Goal: Find specific page/section: Find specific page/section

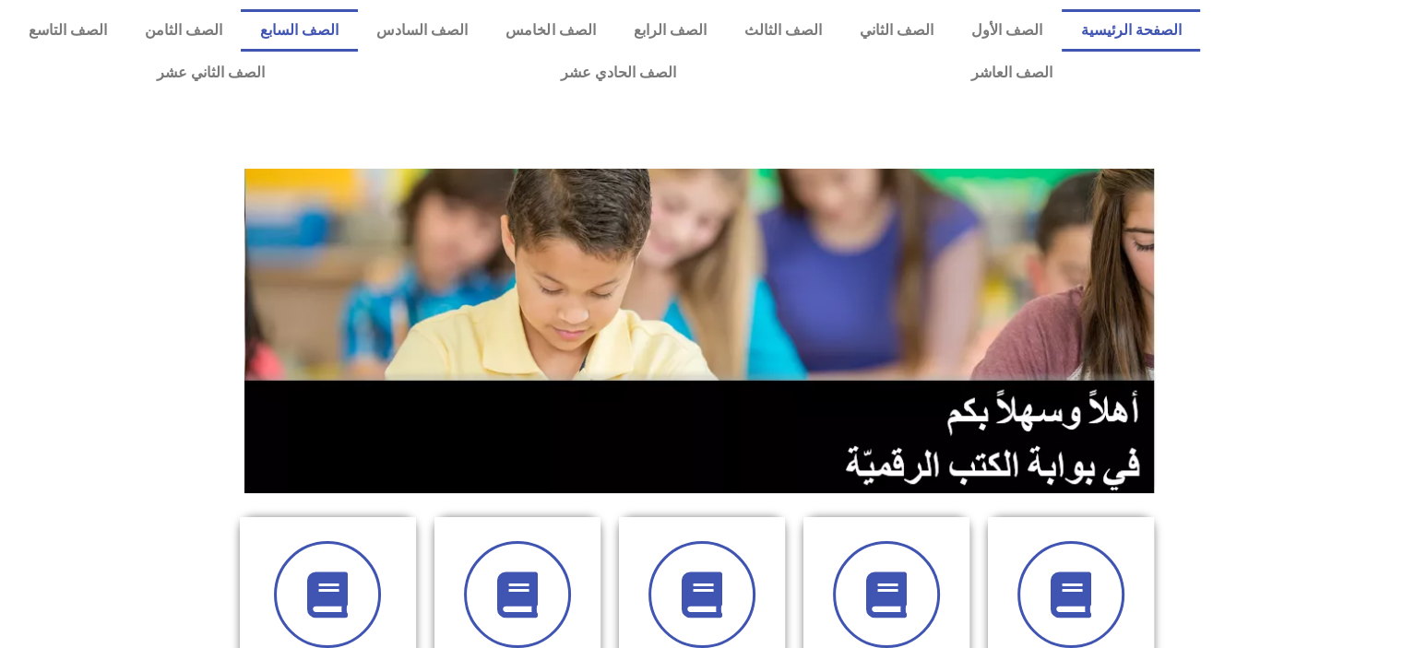
click at [357, 29] on link "الصف السابع" at bounding box center [299, 30] width 116 height 42
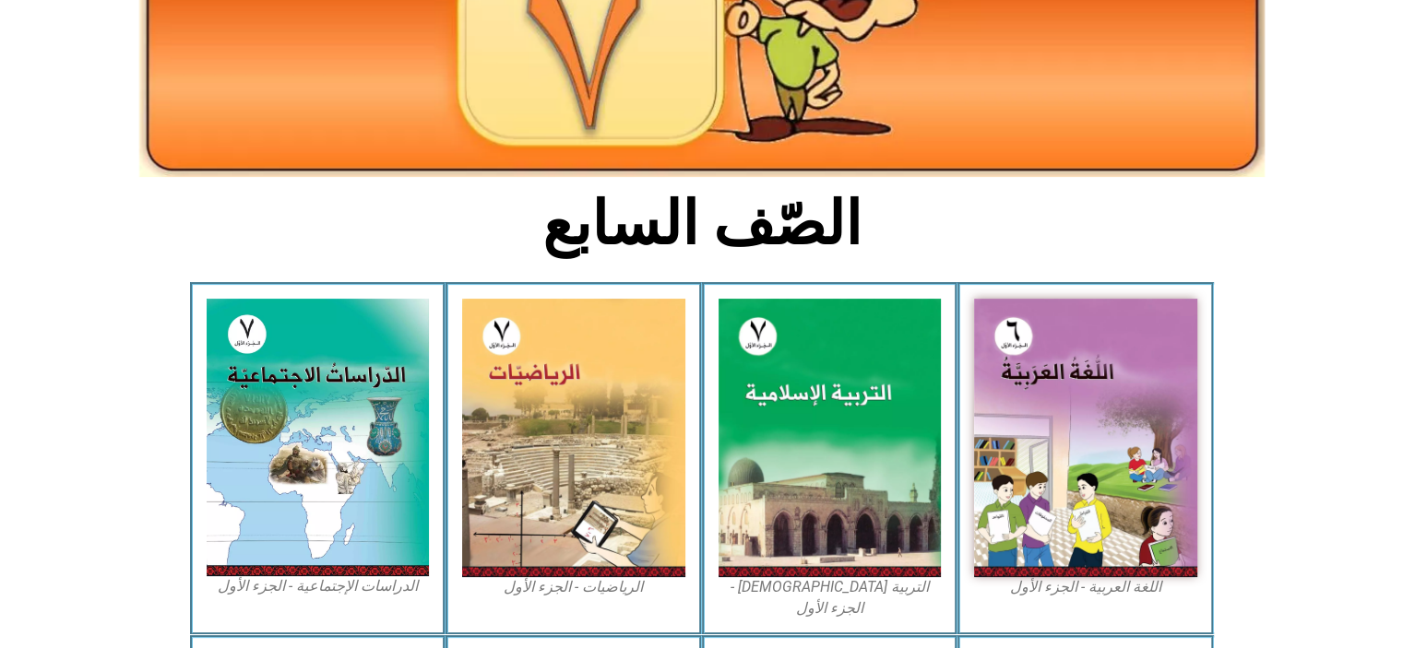
scroll to position [332, 0]
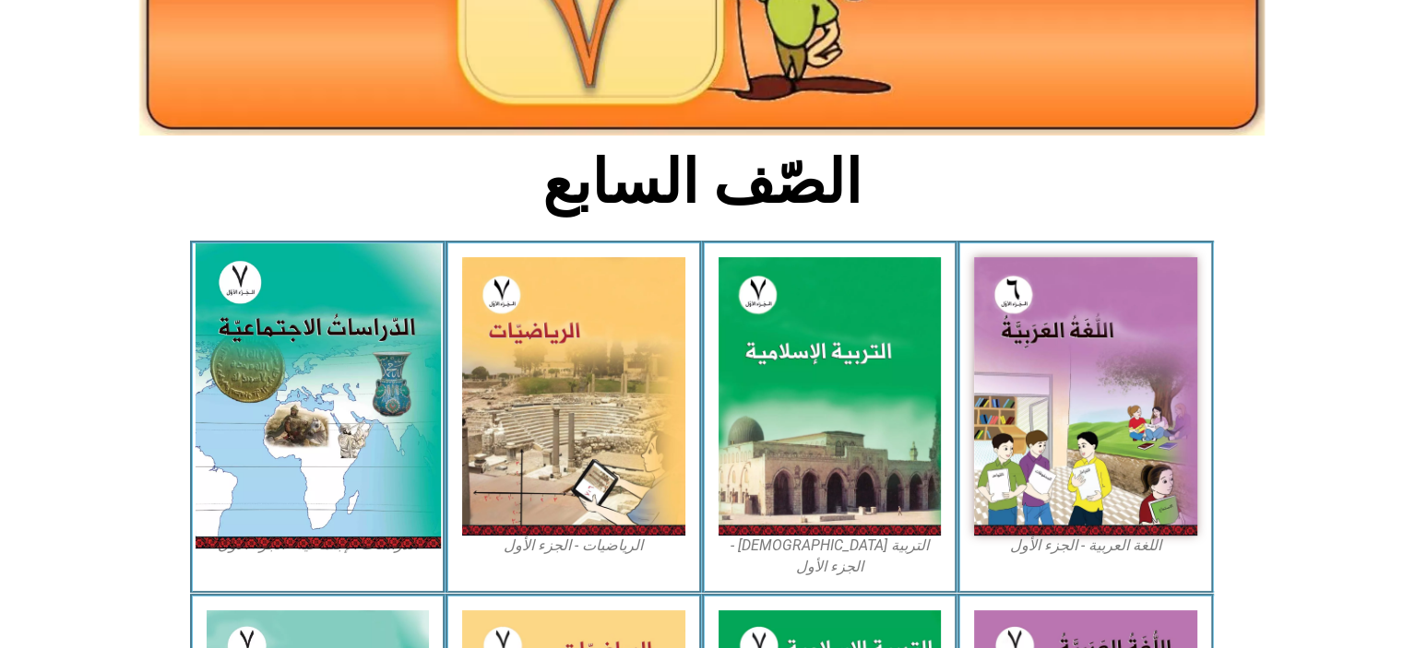
click at [275, 302] on img at bounding box center [317, 395] width 245 height 305
click at [294, 387] on img at bounding box center [317, 395] width 245 height 305
click at [291, 465] on img at bounding box center [317, 395] width 245 height 305
click at [360, 486] on img at bounding box center [317, 395] width 245 height 305
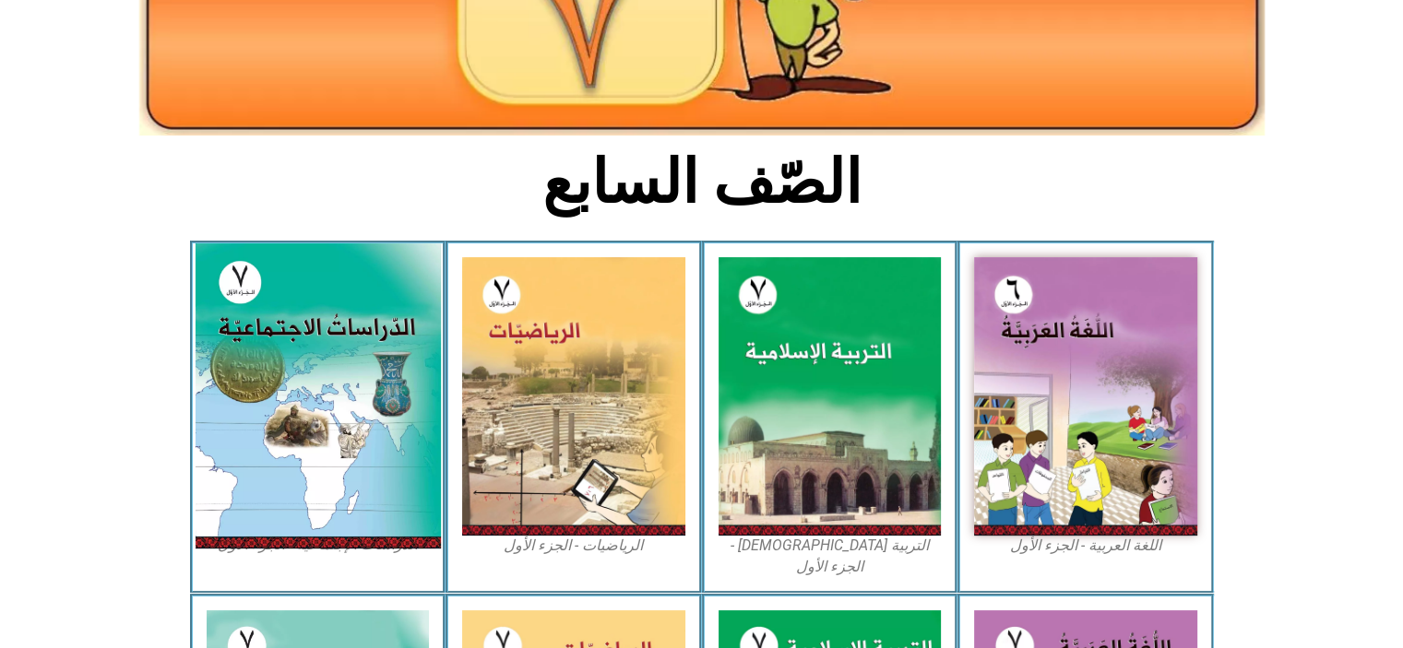
click at [360, 486] on img at bounding box center [317, 395] width 245 height 305
drag, startPoint x: 360, startPoint y: 486, endPoint x: 378, endPoint y: 426, distance: 62.7
click at [378, 426] on img at bounding box center [317, 395] width 245 height 305
drag, startPoint x: 378, startPoint y: 426, endPoint x: 267, endPoint y: 255, distance: 203.9
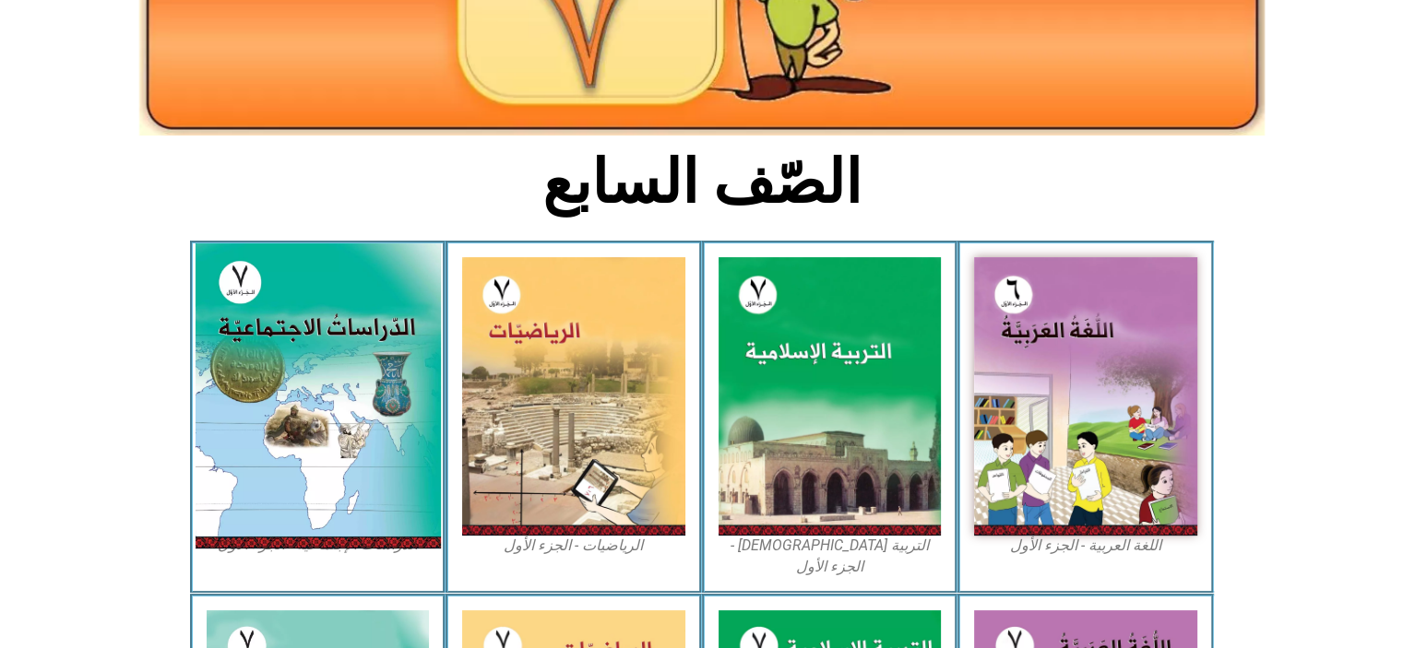
click at [267, 255] on img at bounding box center [317, 395] width 245 height 305
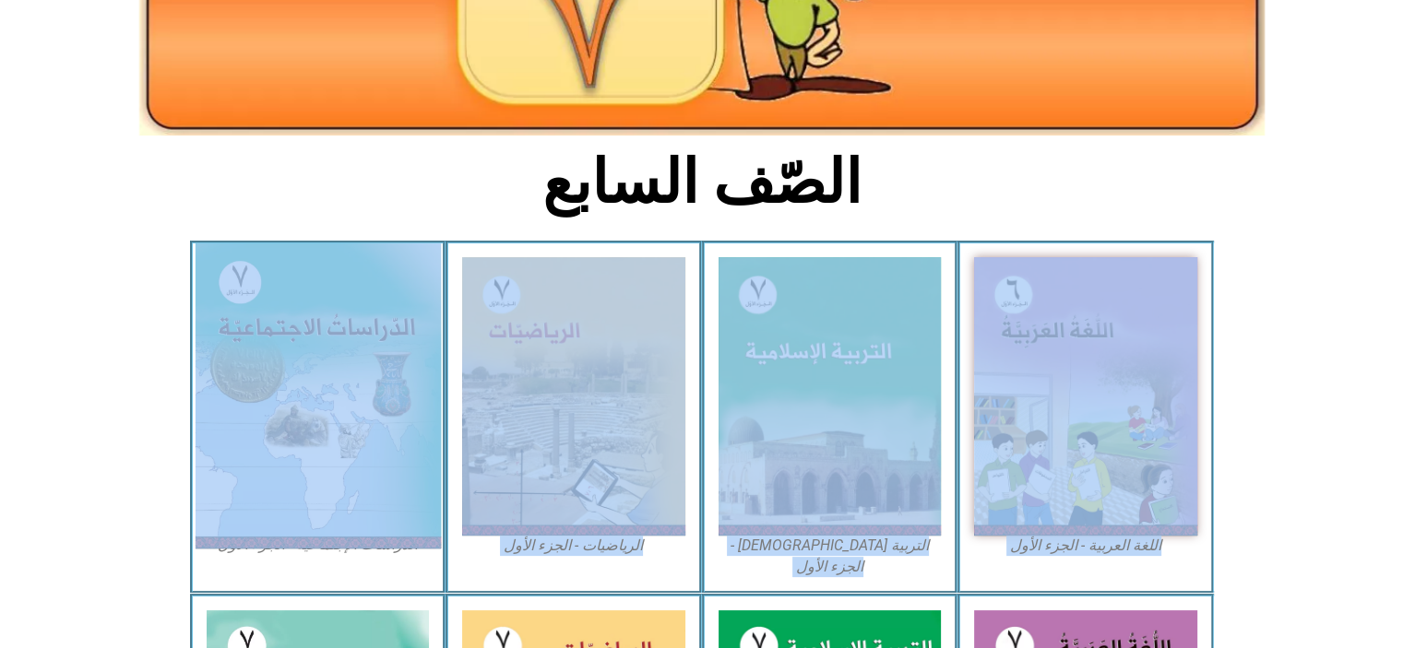
drag, startPoint x: 98, startPoint y: 301, endPoint x: 234, endPoint y: 364, distance: 150.6
click at [234, 364] on section "اللغة العربية - الجزء الأول​ التربية الإسلامية - الجزء الأول الرياضيات - الجزء …" at bounding box center [701, 417] width 1403 height 353
click at [234, 364] on img at bounding box center [317, 395] width 245 height 305
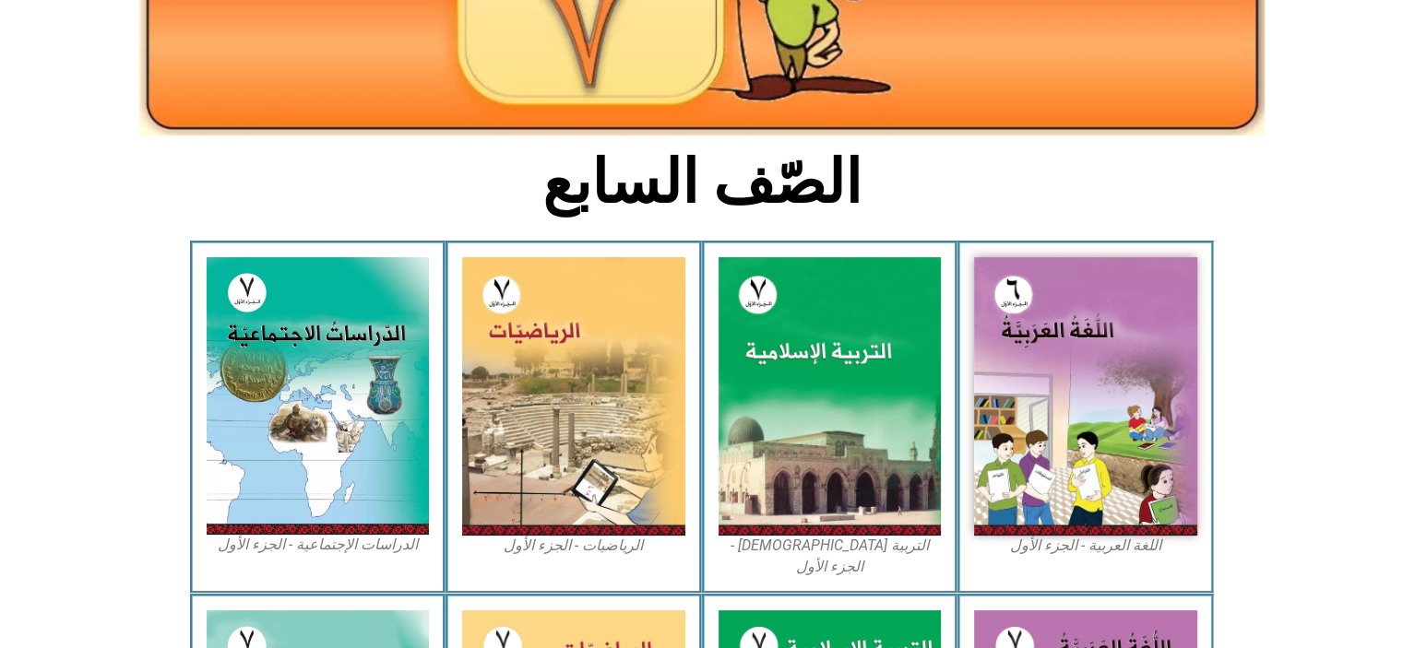
click at [62, 330] on icon at bounding box center [701, 310] width 1404 height 140
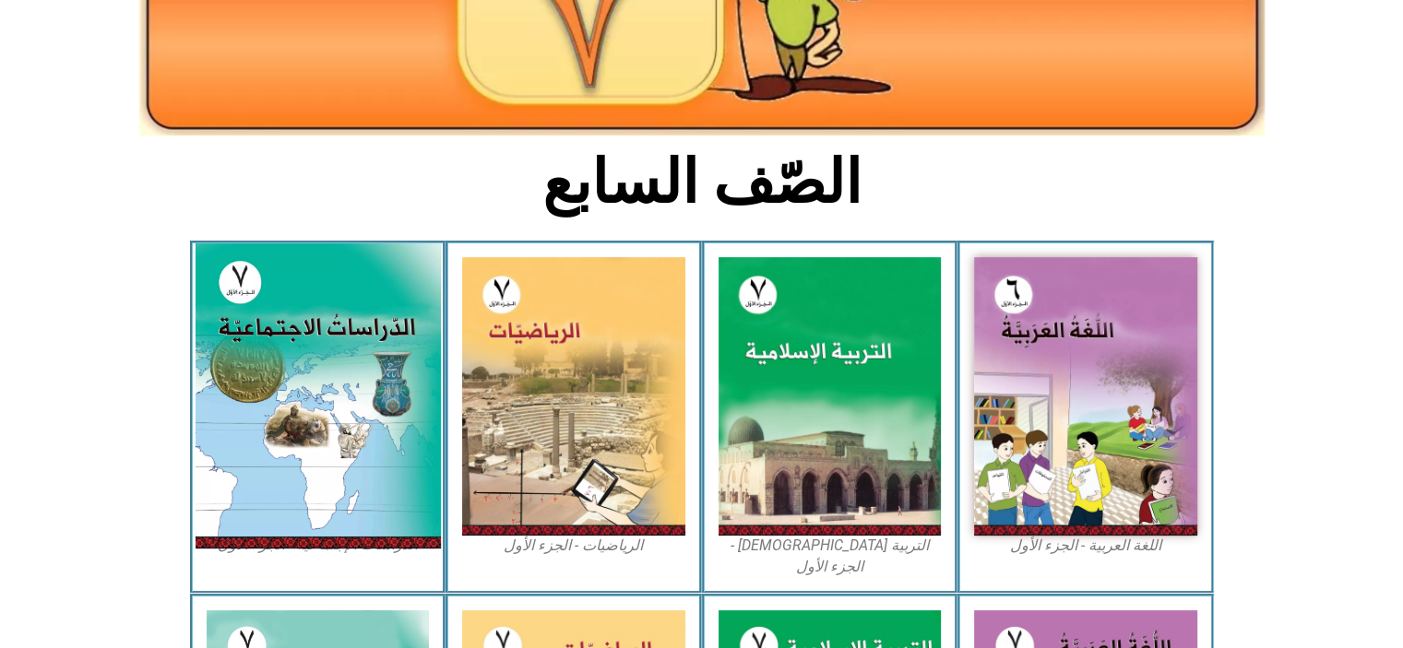
click at [330, 320] on img at bounding box center [317, 395] width 245 height 305
click at [253, 528] on img at bounding box center [317, 395] width 245 height 305
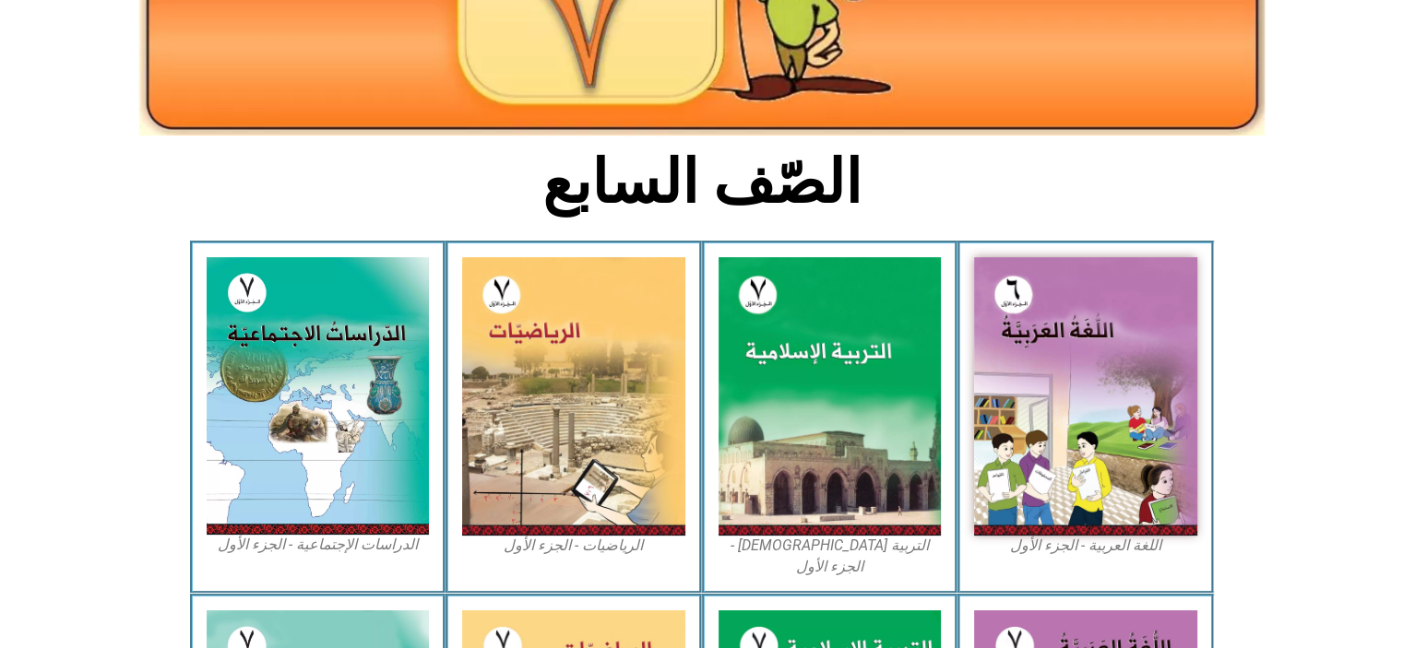
click at [243, 547] on figcaption "الدراسات الإجتماعية - الجزء الأول​" at bounding box center [318, 545] width 223 height 20
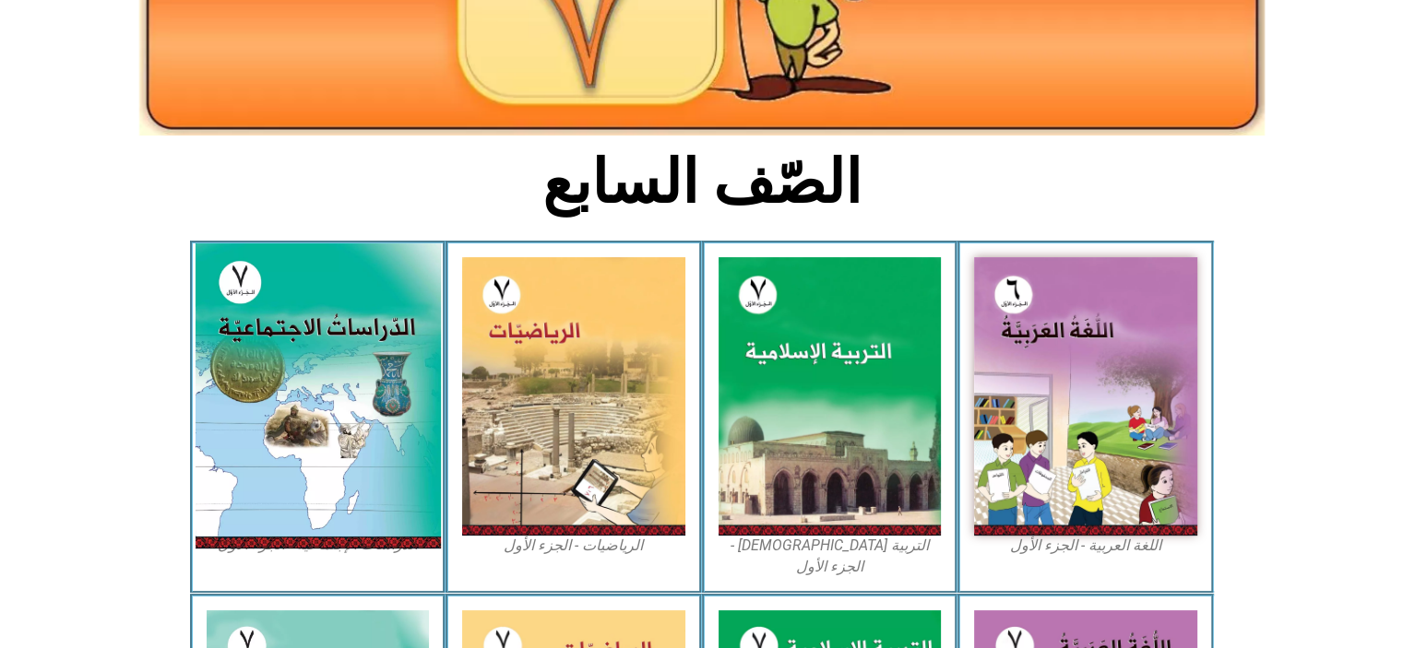
click at [263, 508] on img at bounding box center [317, 395] width 245 height 305
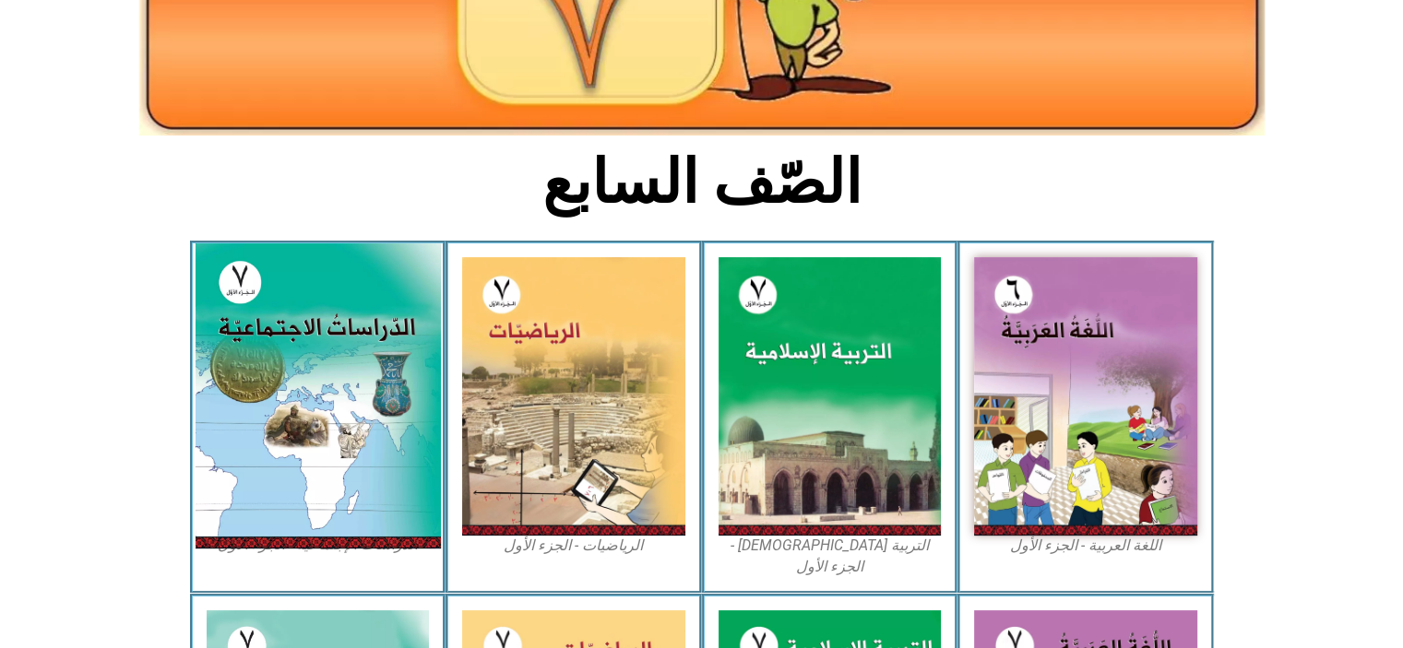
drag, startPoint x: 263, startPoint y: 508, endPoint x: 363, endPoint y: 457, distance: 112.6
click at [363, 457] on img at bounding box center [317, 395] width 245 height 305
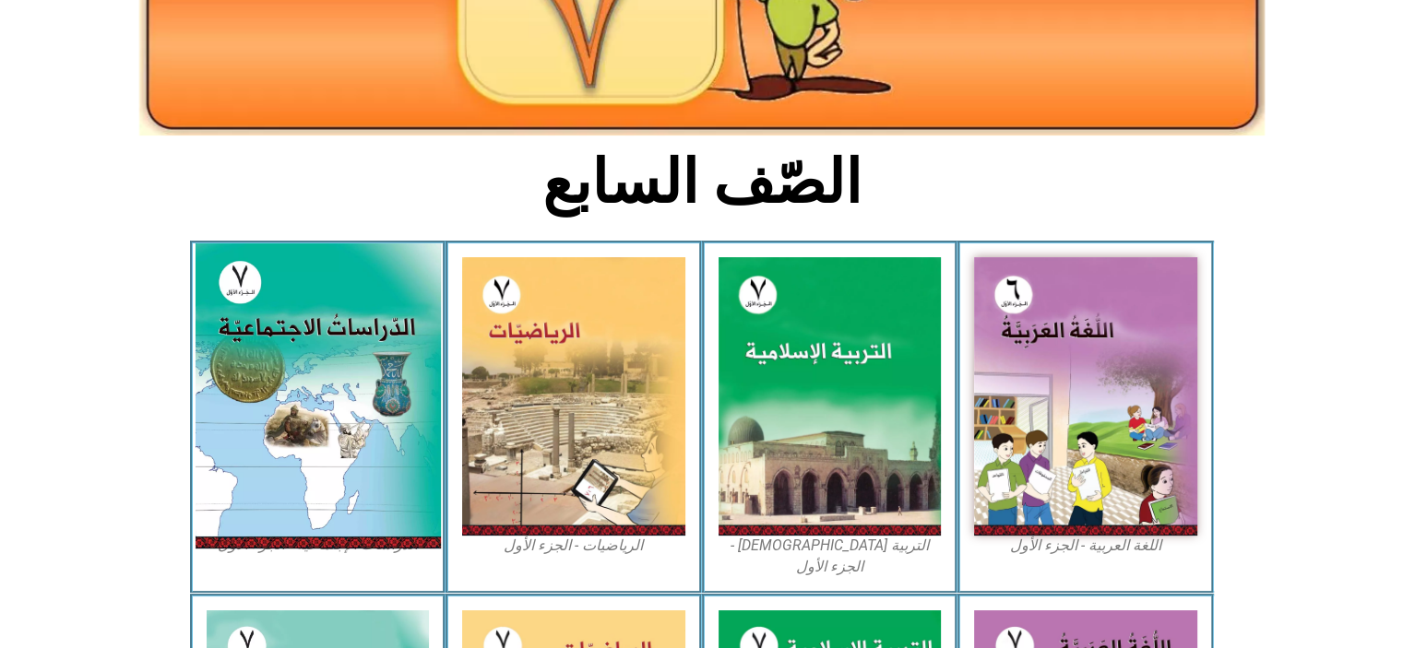
click at [363, 457] on img at bounding box center [317, 395] width 245 height 305
click at [255, 416] on img at bounding box center [317, 395] width 245 height 305
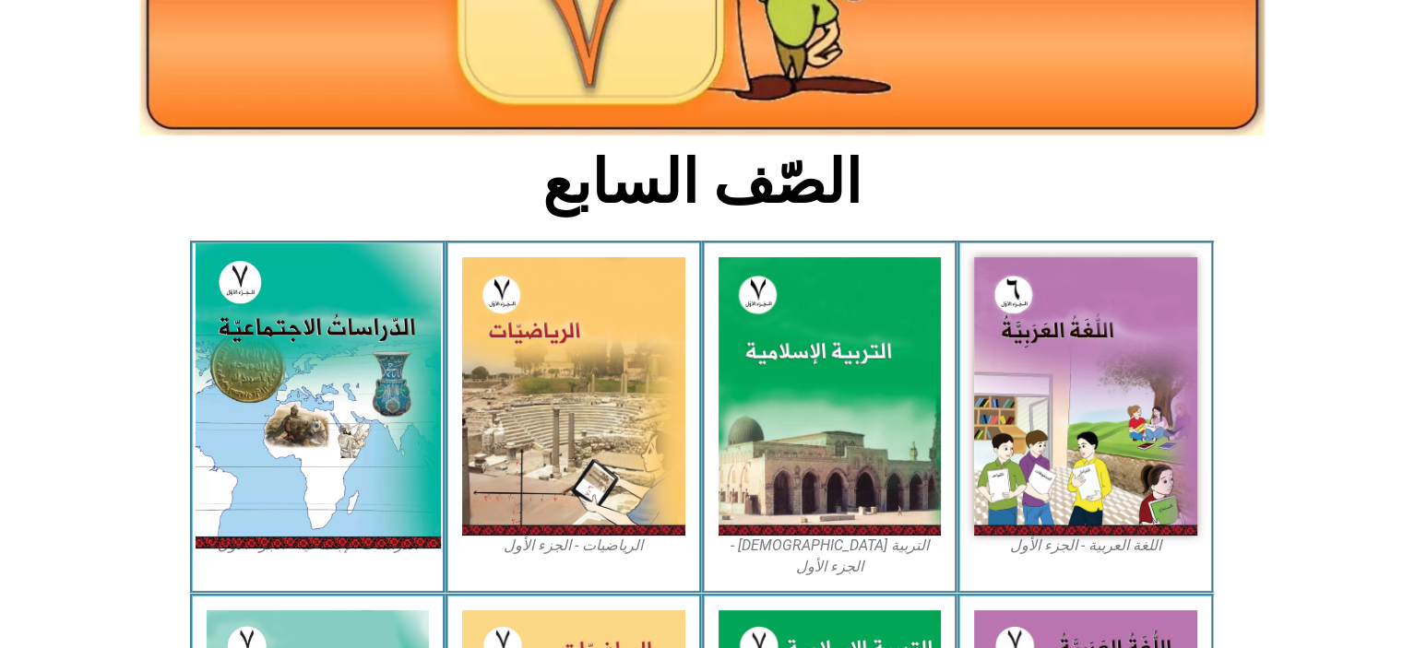
click at [255, 416] on img at bounding box center [317, 395] width 245 height 305
click at [331, 397] on img at bounding box center [317, 395] width 245 height 305
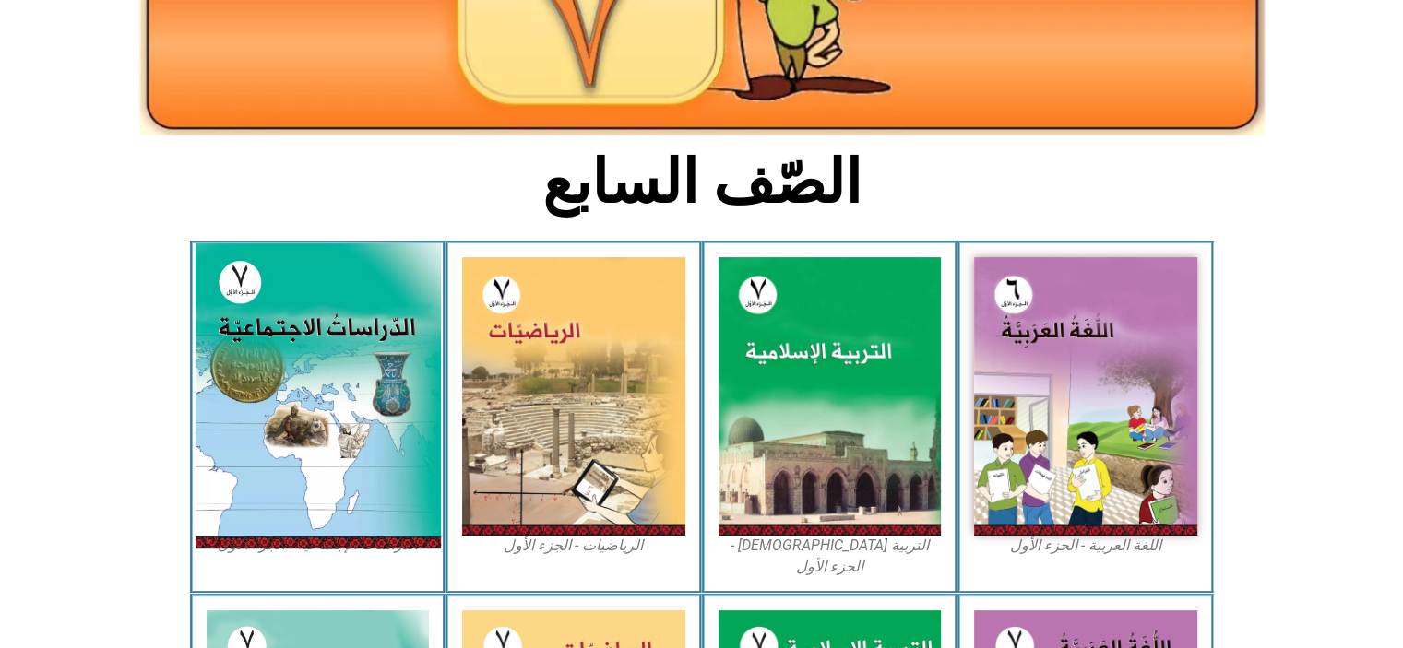
click at [331, 397] on img at bounding box center [317, 395] width 245 height 305
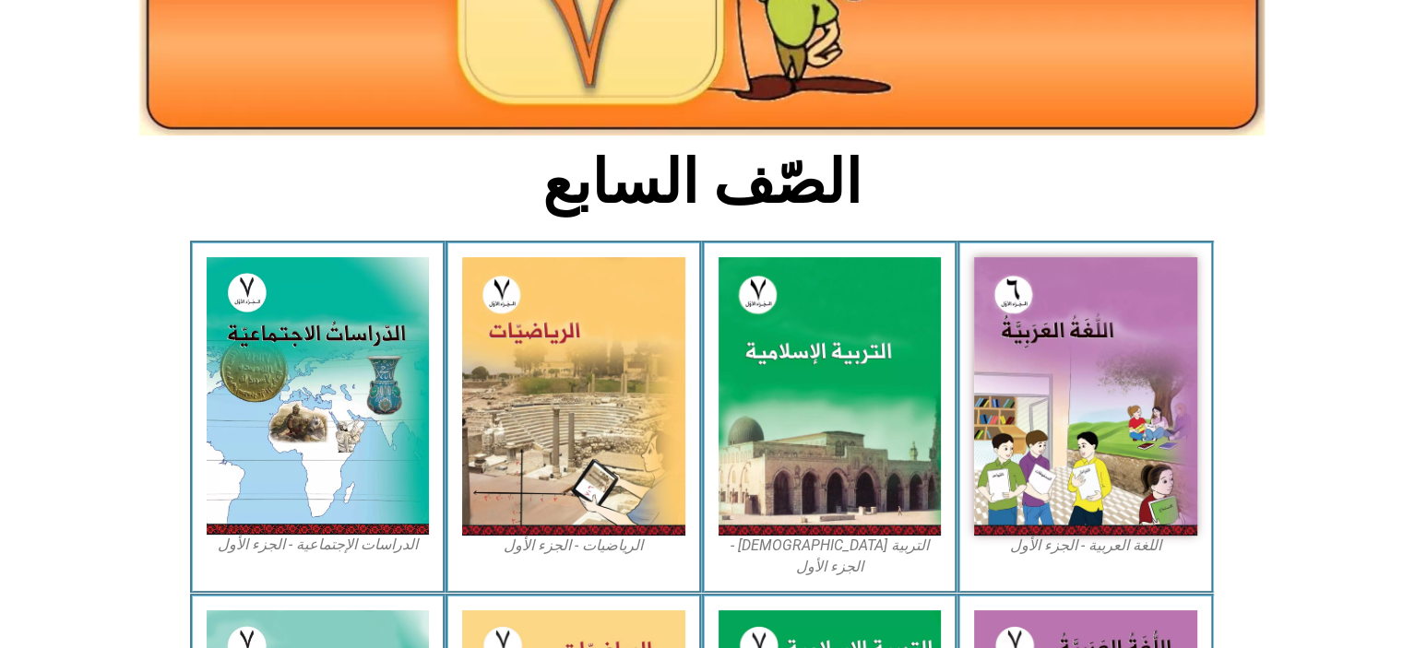
click at [187, 402] on section "اللغة العربية - الجزء الأول​ التربية الإسلامية - الجزء الأول الرياضيات - الجزء …" at bounding box center [701, 417] width 1403 height 353
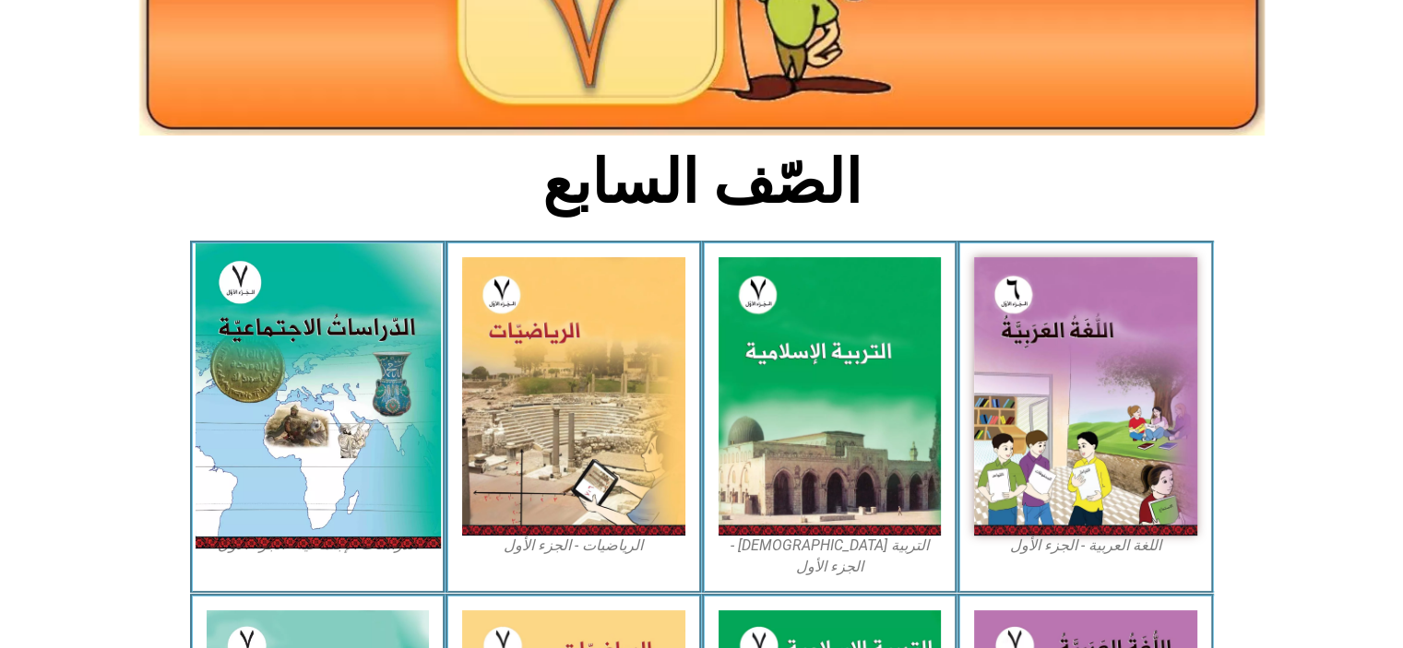
click at [282, 399] on img at bounding box center [317, 395] width 245 height 305
click at [282, 400] on img at bounding box center [317, 395] width 245 height 305
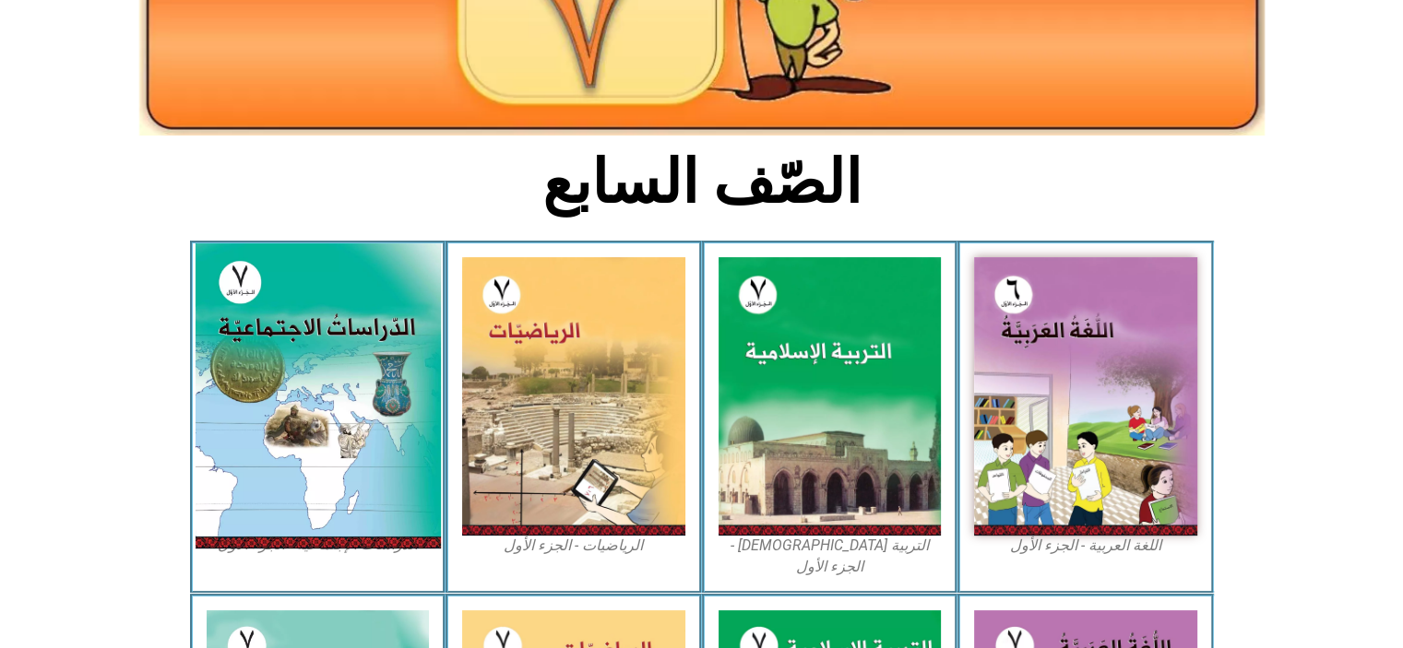
click at [282, 400] on img at bounding box center [317, 395] width 245 height 305
drag, startPoint x: 282, startPoint y: 400, endPoint x: 357, endPoint y: 405, distance: 74.8
click at [357, 405] on img at bounding box center [317, 395] width 245 height 305
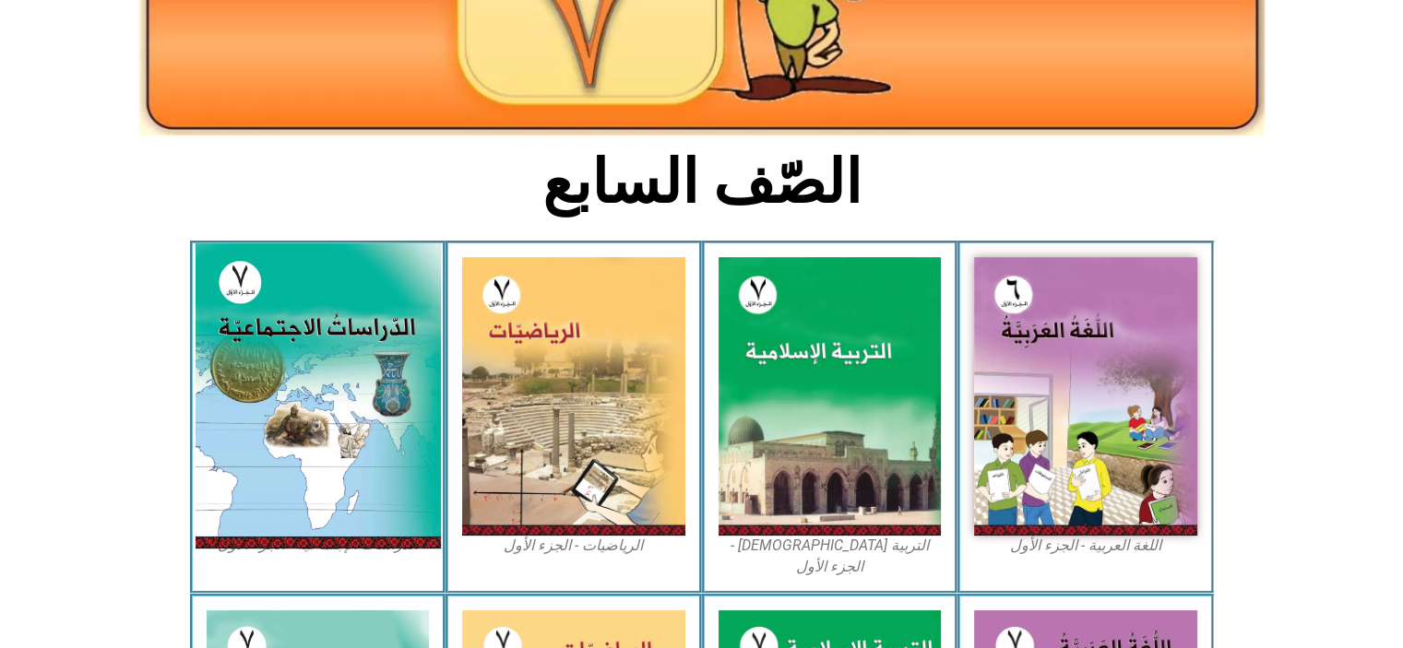
click at [357, 405] on img at bounding box center [317, 395] width 245 height 305
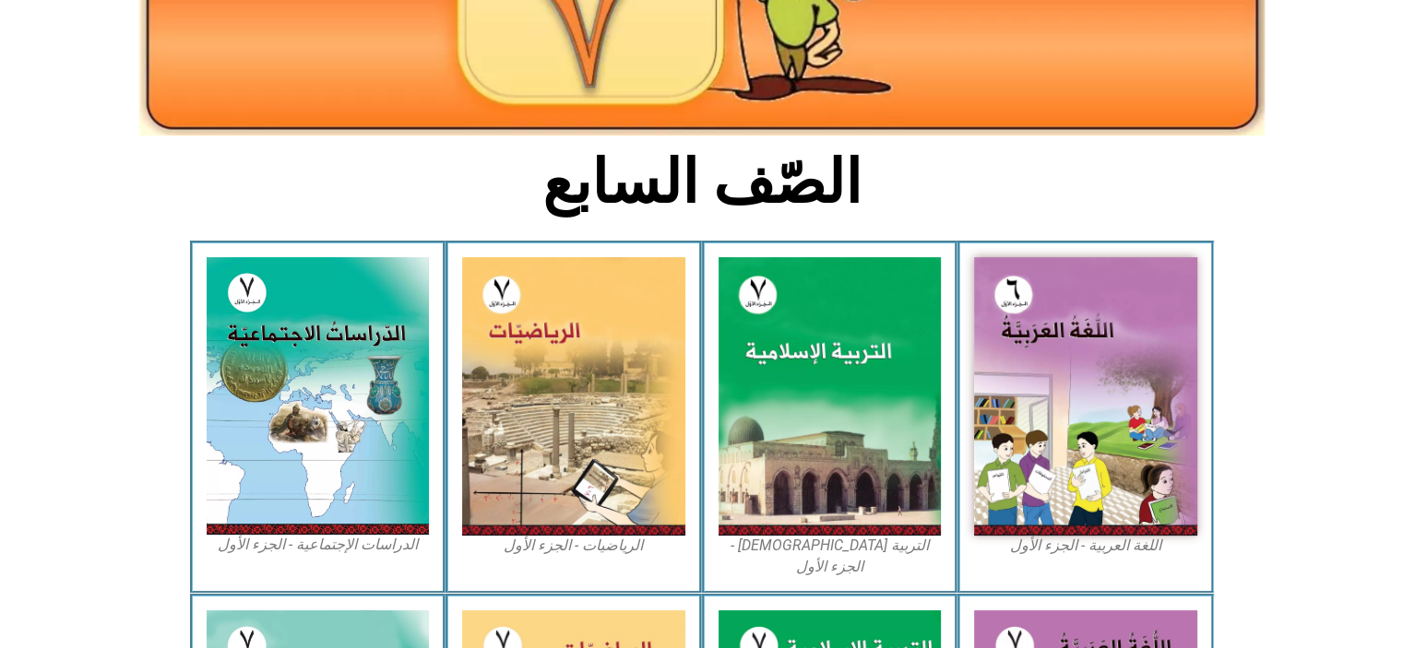
click at [287, 552] on figcaption "الدراسات الإجتماعية - الجزء الأول​" at bounding box center [318, 545] width 223 height 20
click at [130, 250] on icon at bounding box center [701, 309] width 1404 height 139
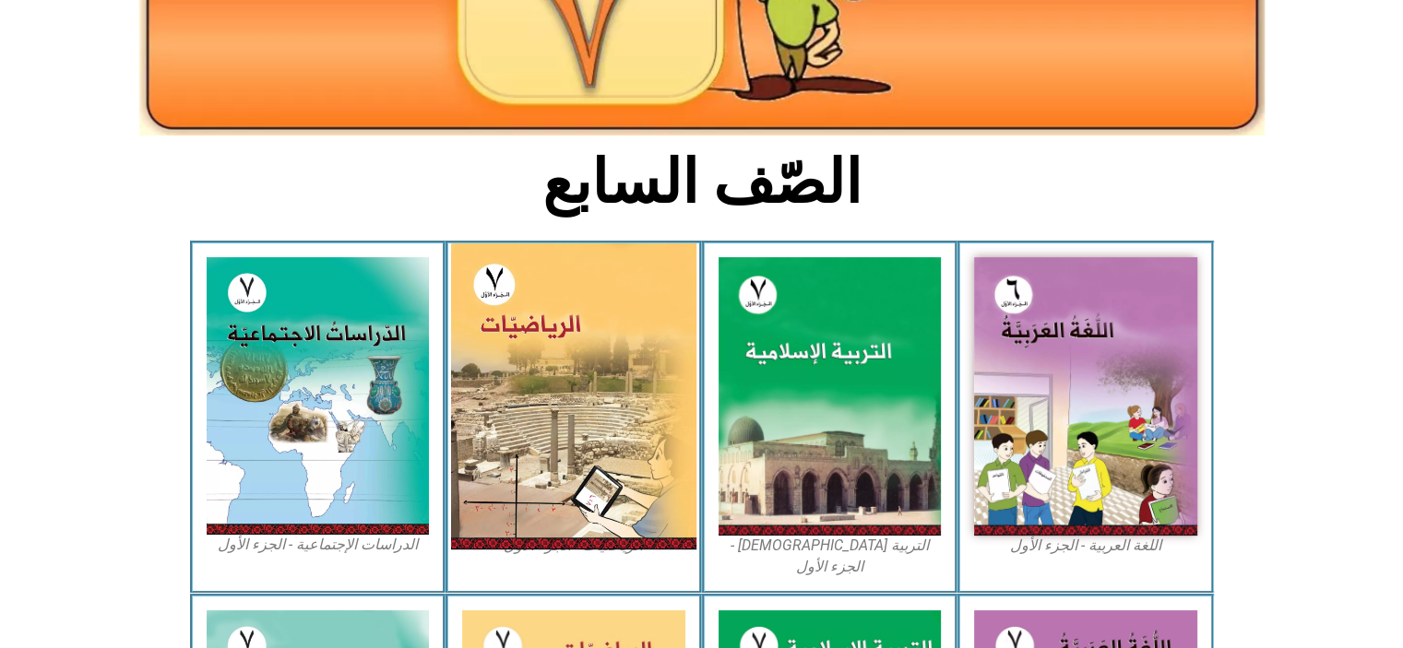
click at [632, 380] on img at bounding box center [573, 396] width 245 height 306
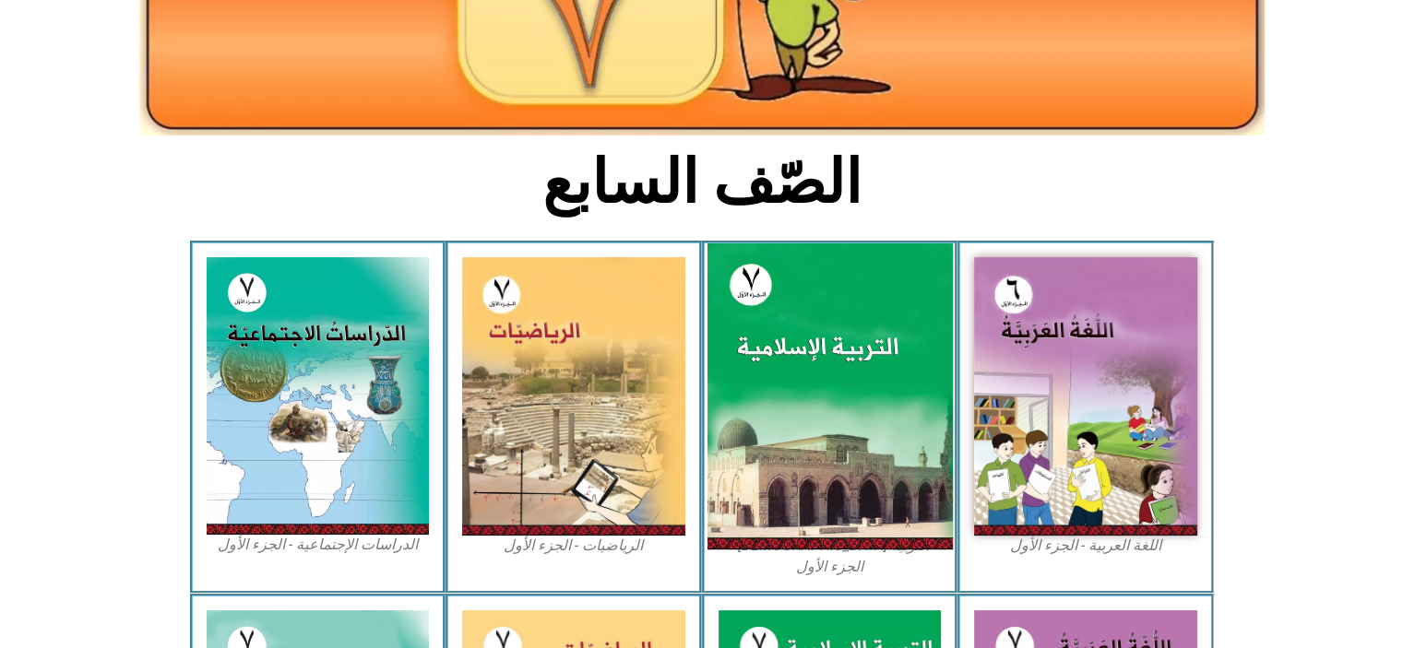
click at [896, 409] on img at bounding box center [828, 396] width 245 height 306
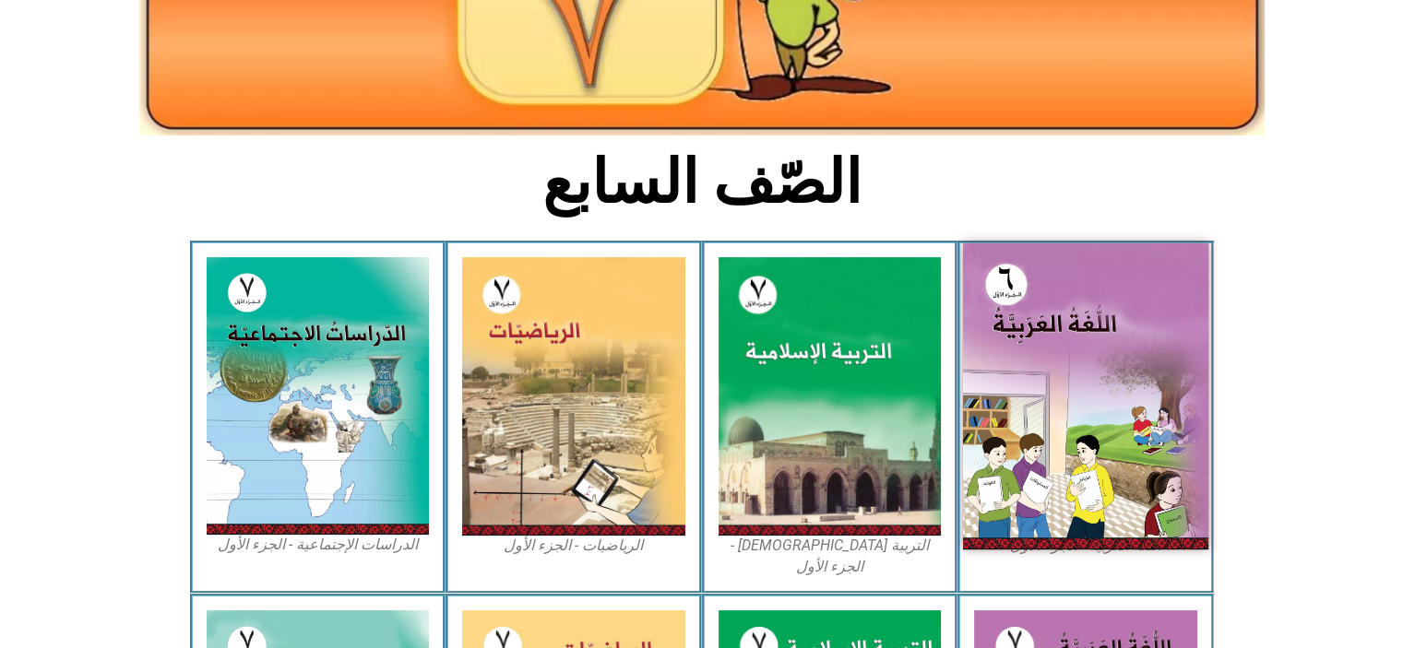
click at [1180, 355] on img at bounding box center [1085, 396] width 245 height 306
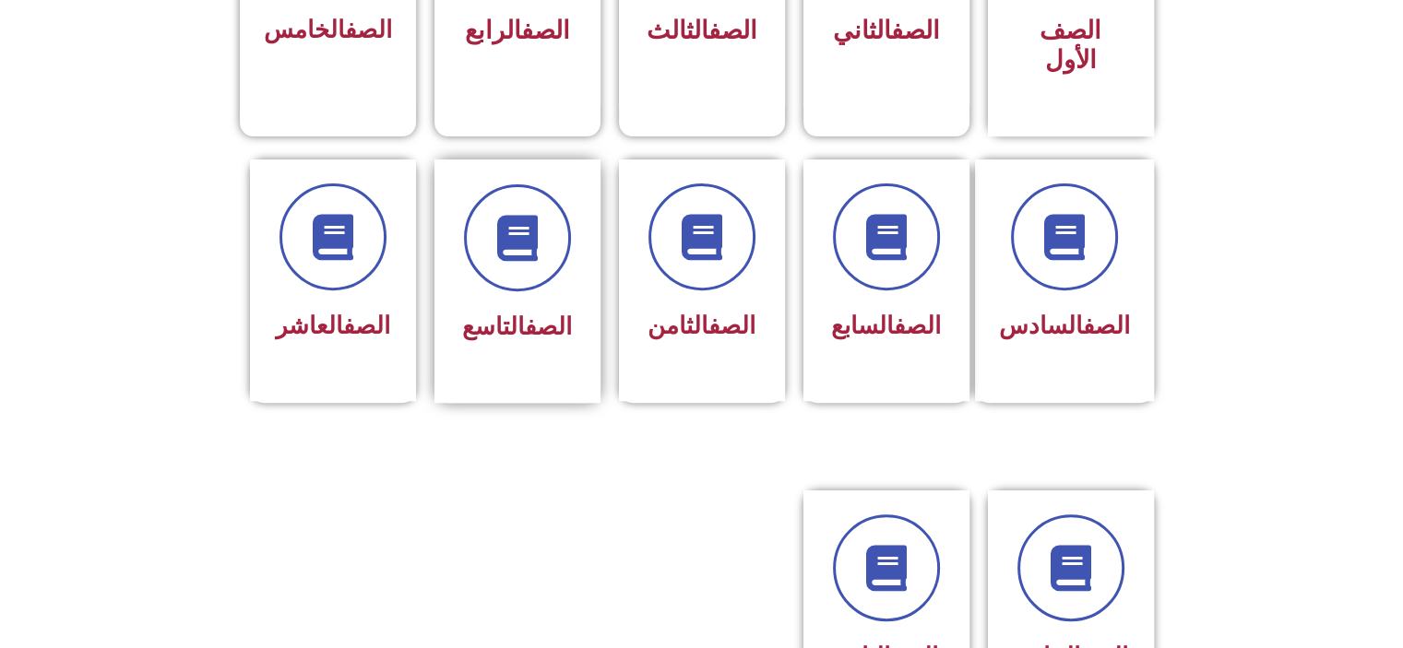
scroll to position [701, 0]
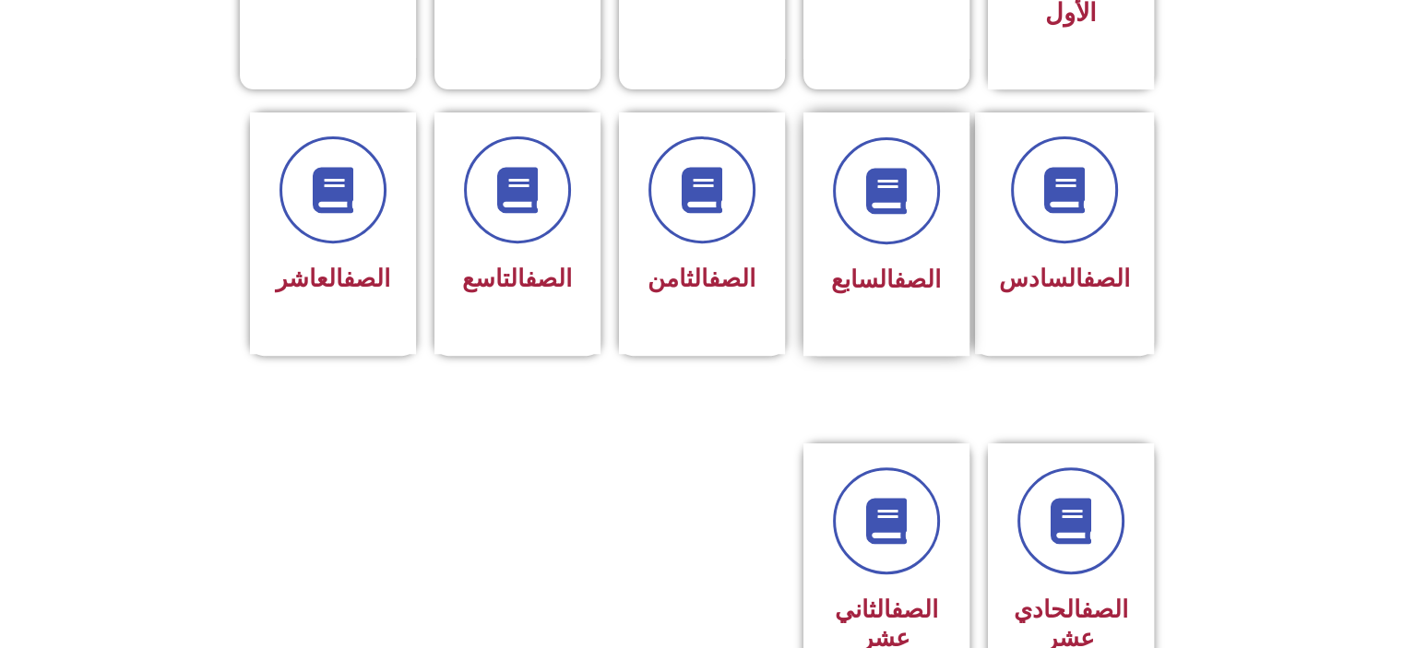
click at [874, 213] on div "الصف السابع" at bounding box center [886, 220] width 116 height 166
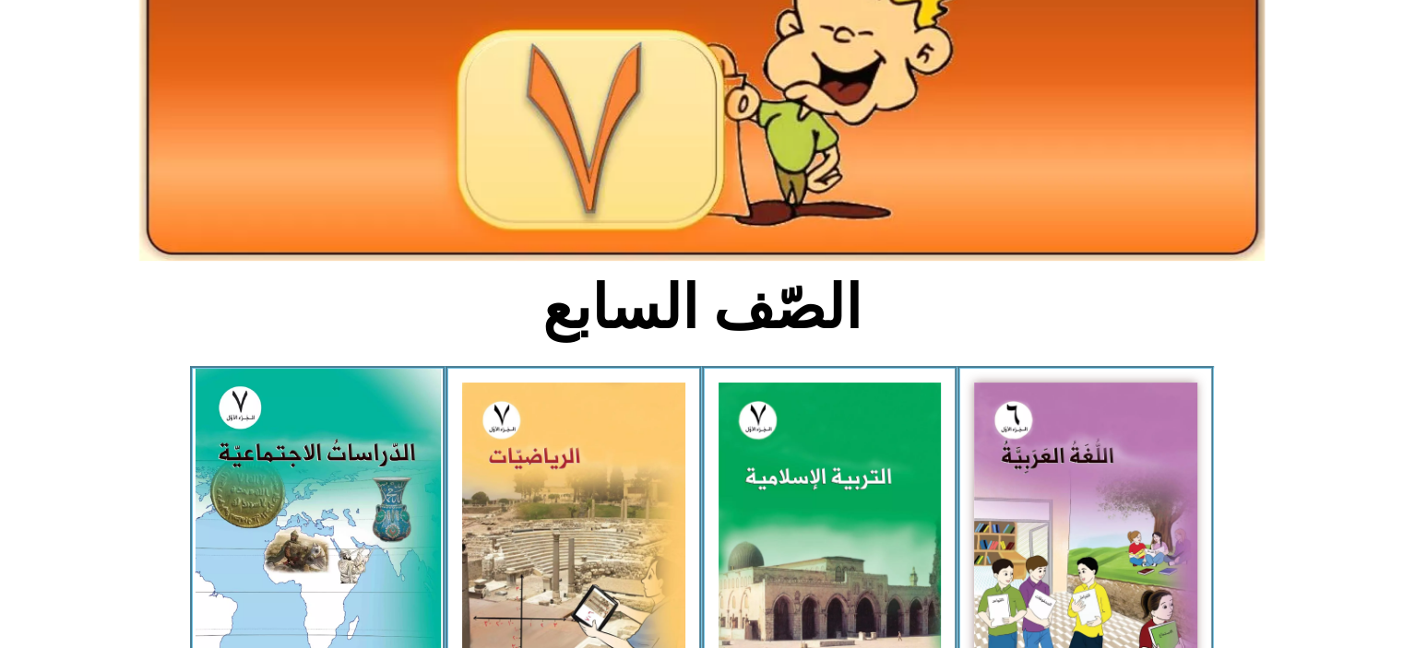
scroll to position [221, 0]
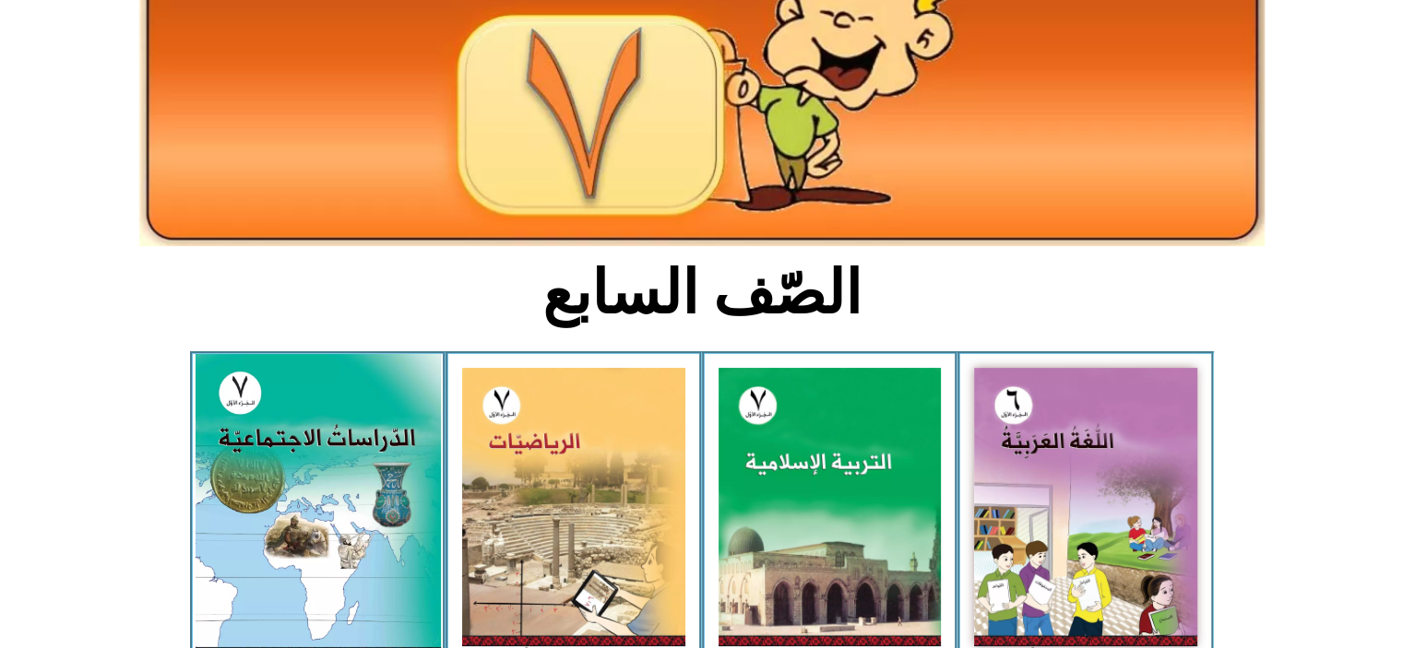
click at [349, 482] on img at bounding box center [317, 506] width 245 height 305
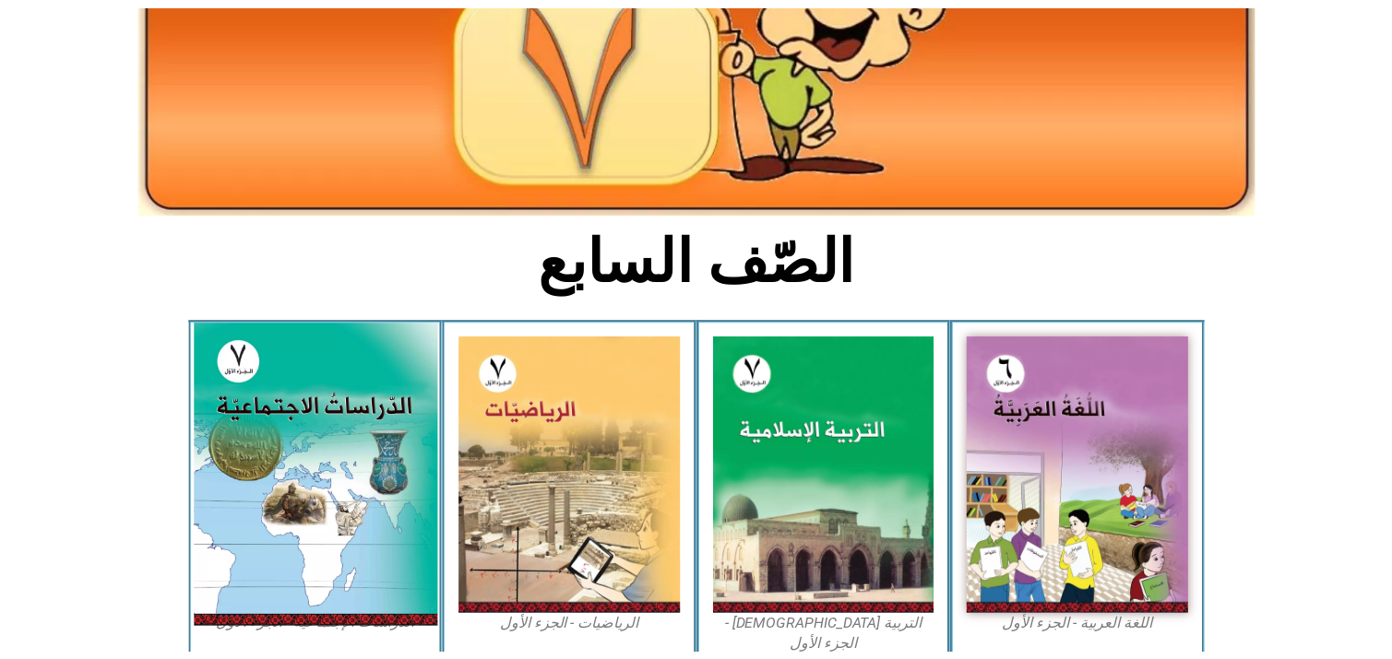
scroll to position [332, 0]
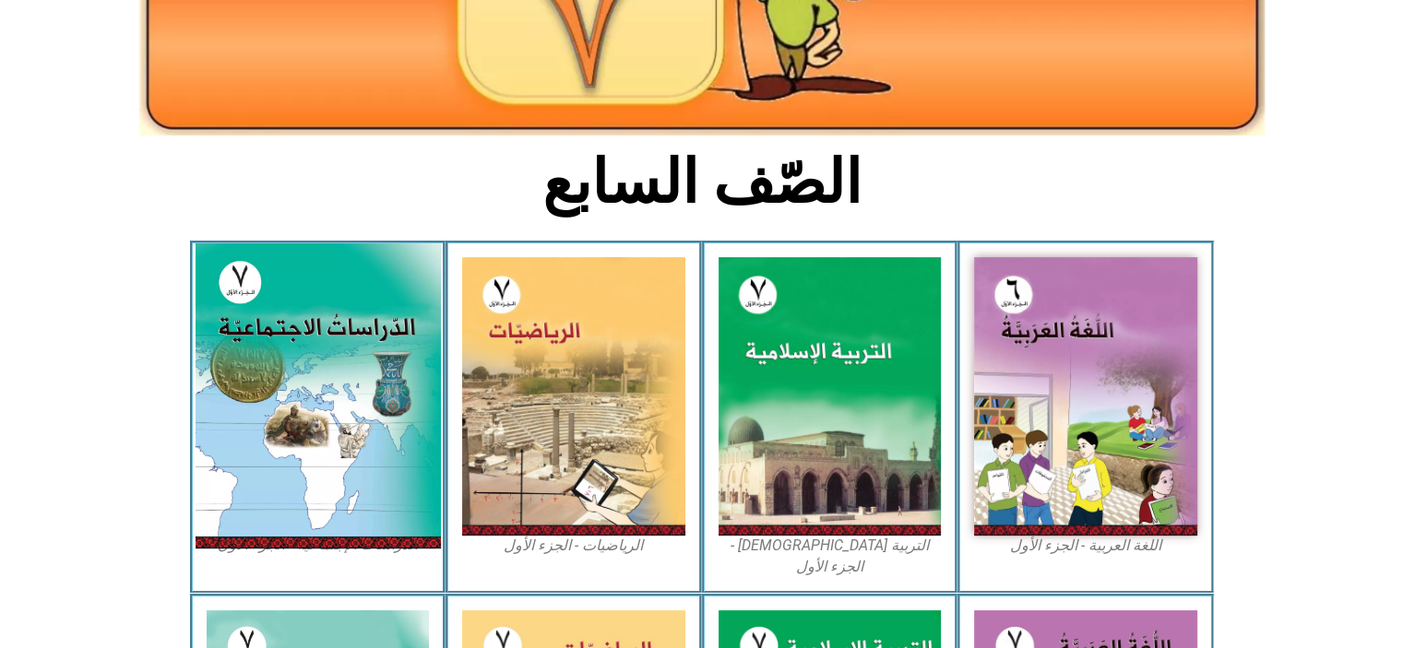
click at [321, 362] on img at bounding box center [317, 395] width 245 height 305
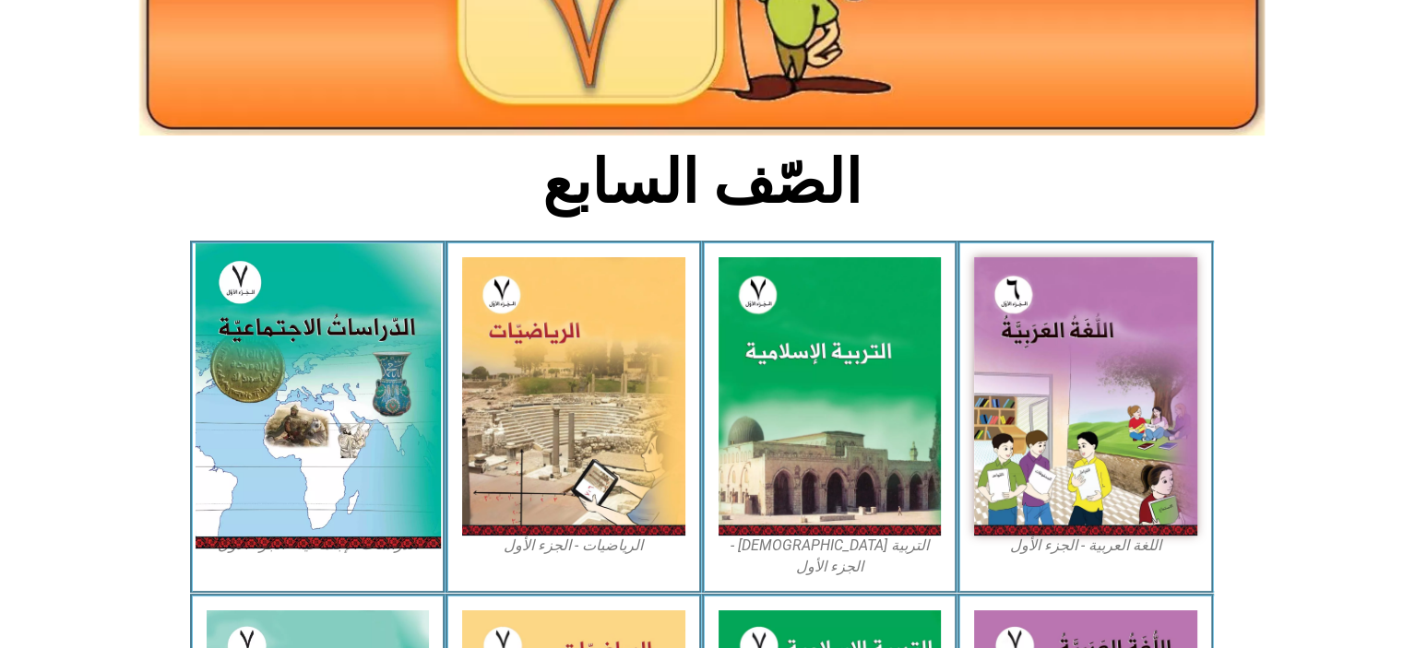
click at [321, 362] on img at bounding box center [317, 395] width 245 height 305
drag, startPoint x: 425, startPoint y: 437, endPoint x: 386, endPoint y: 441, distance: 39.8
click at [386, 441] on img at bounding box center [317, 395] width 245 height 305
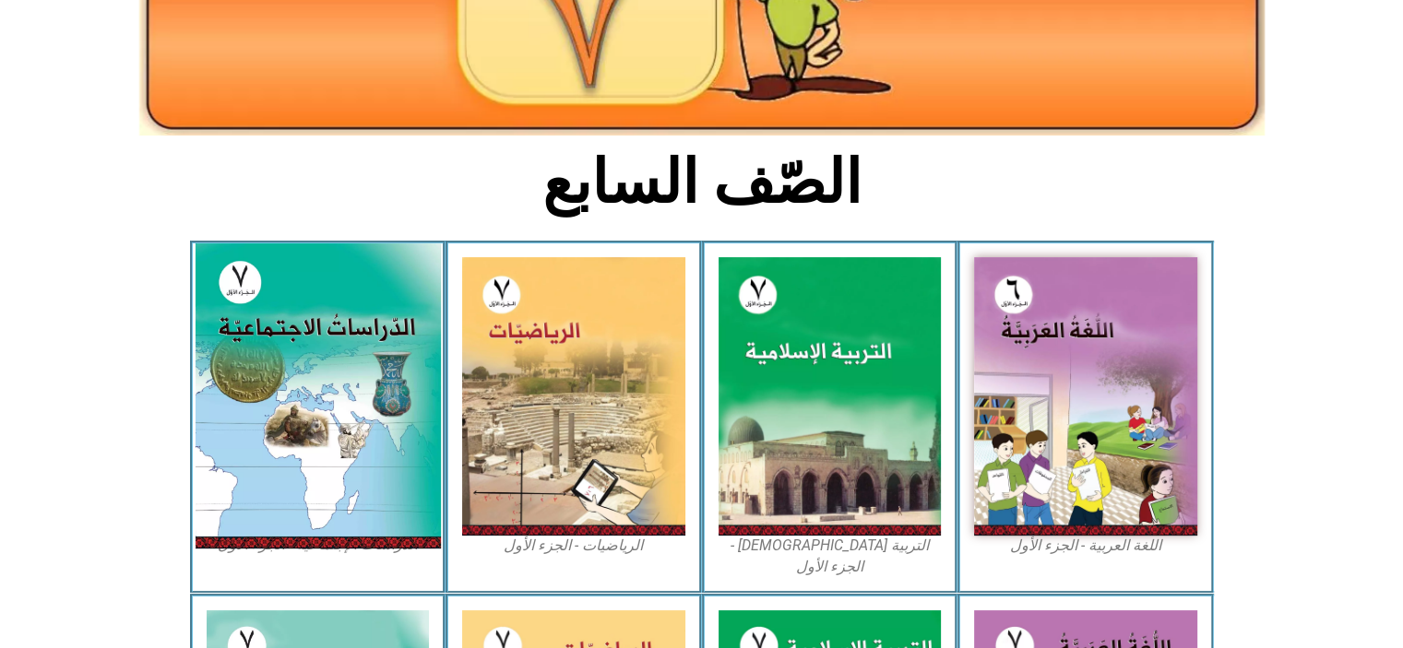
click at [386, 441] on img at bounding box center [317, 395] width 245 height 305
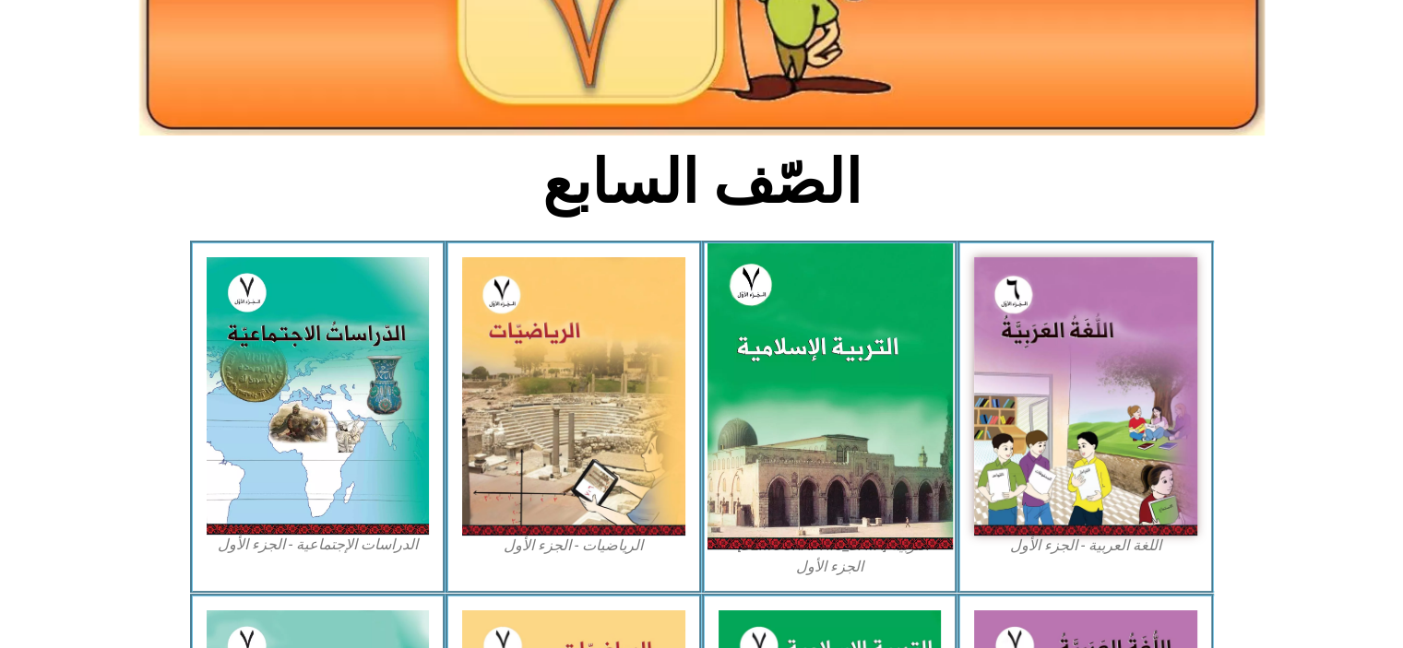
click at [738, 433] on img at bounding box center [828, 396] width 245 height 306
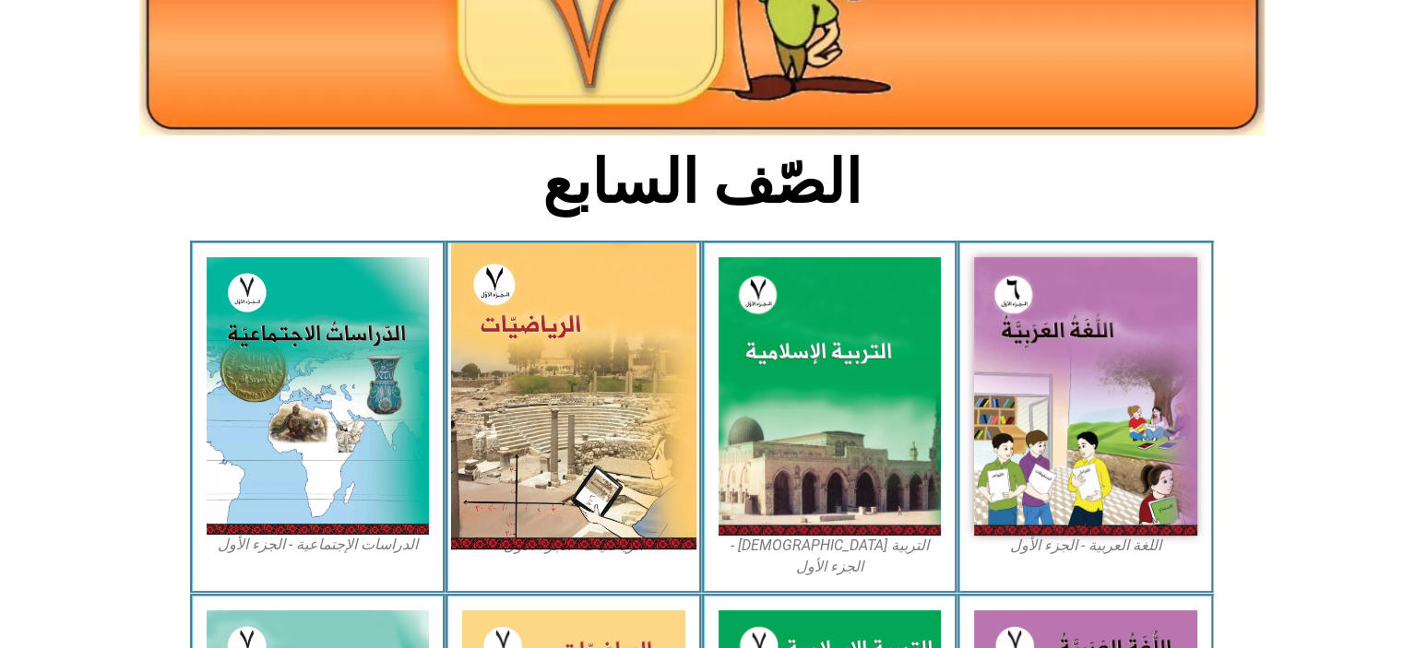
click at [587, 407] on img at bounding box center [573, 396] width 245 height 306
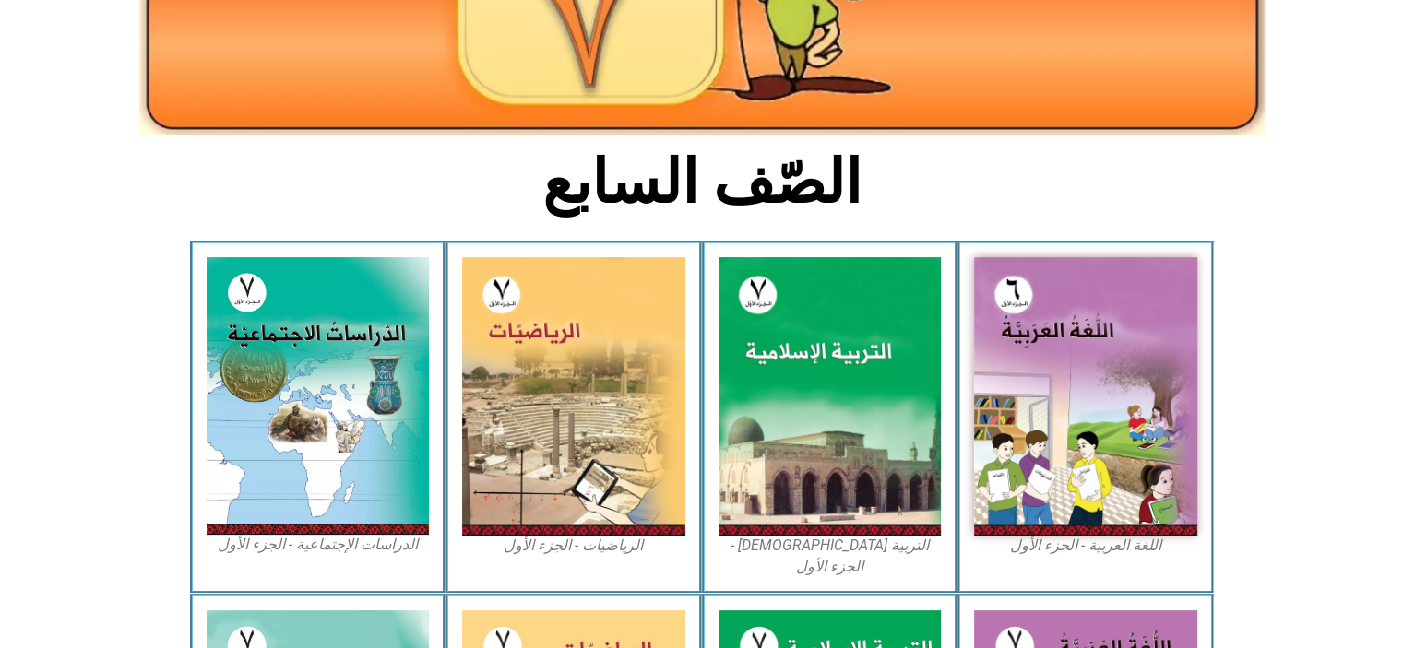
click at [952, 390] on div "التربية الإسلامية - الجزء الأول" at bounding box center [830, 417] width 256 height 353
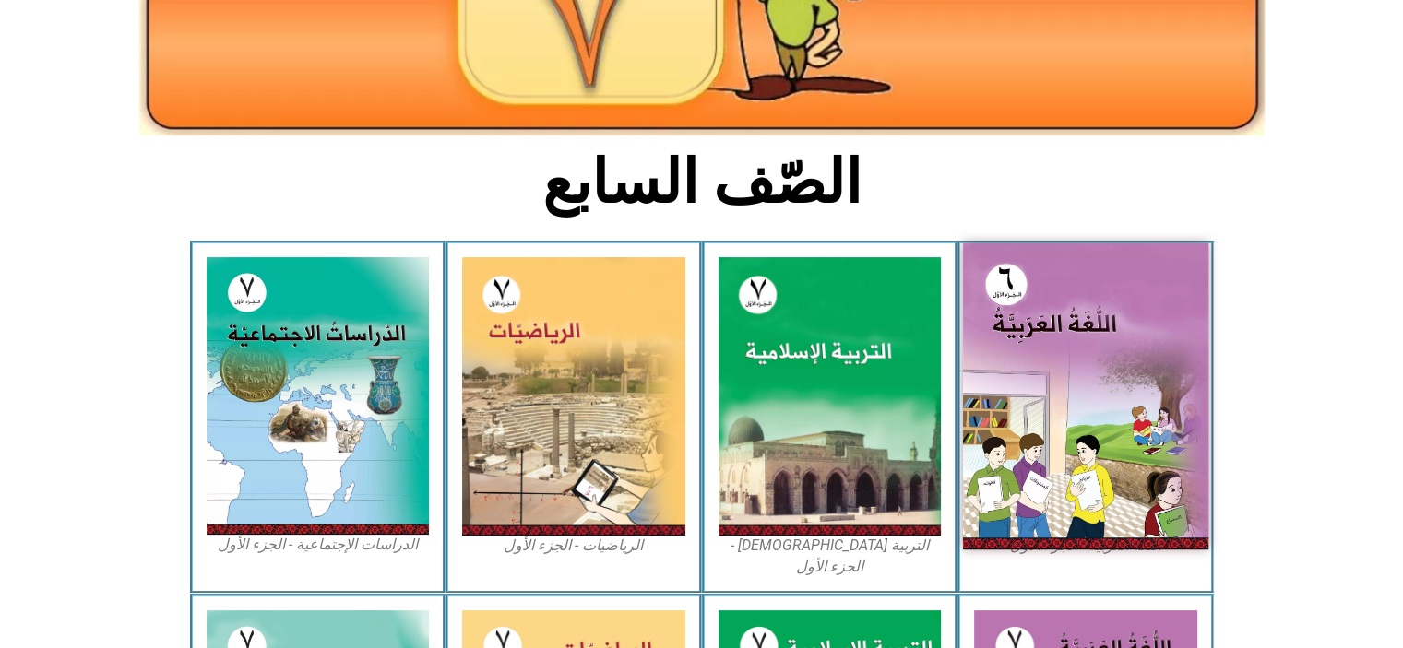
click at [1072, 376] on img at bounding box center [1085, 396] width 245 height 306
click at [996, 382] on img at bounding box center [1085, 396] width 245 height 306
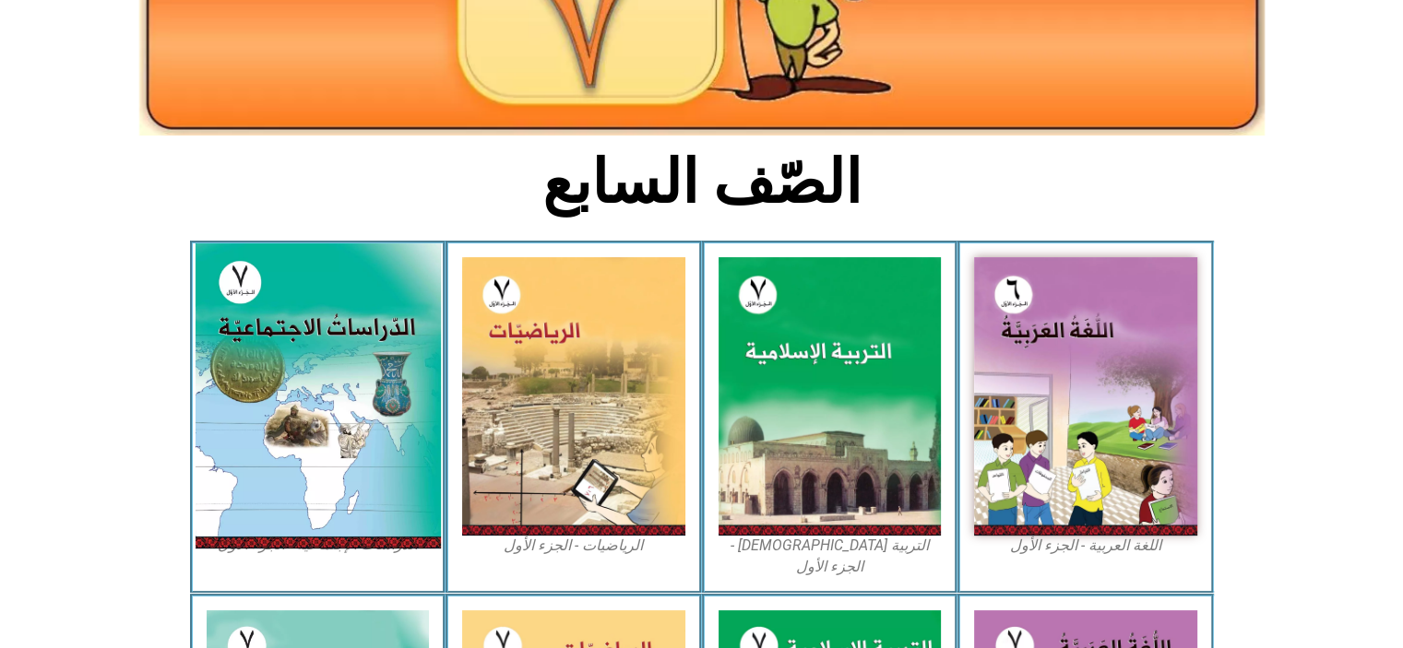
click at [368, 308] on img at bounding box center [317, 395] width 245 height 305
click at [253, 271] on img at bounding box center [317, 395] width 245 height 305
click at [213, 457] on img at bounding box center [317, 395] width 245 height 305
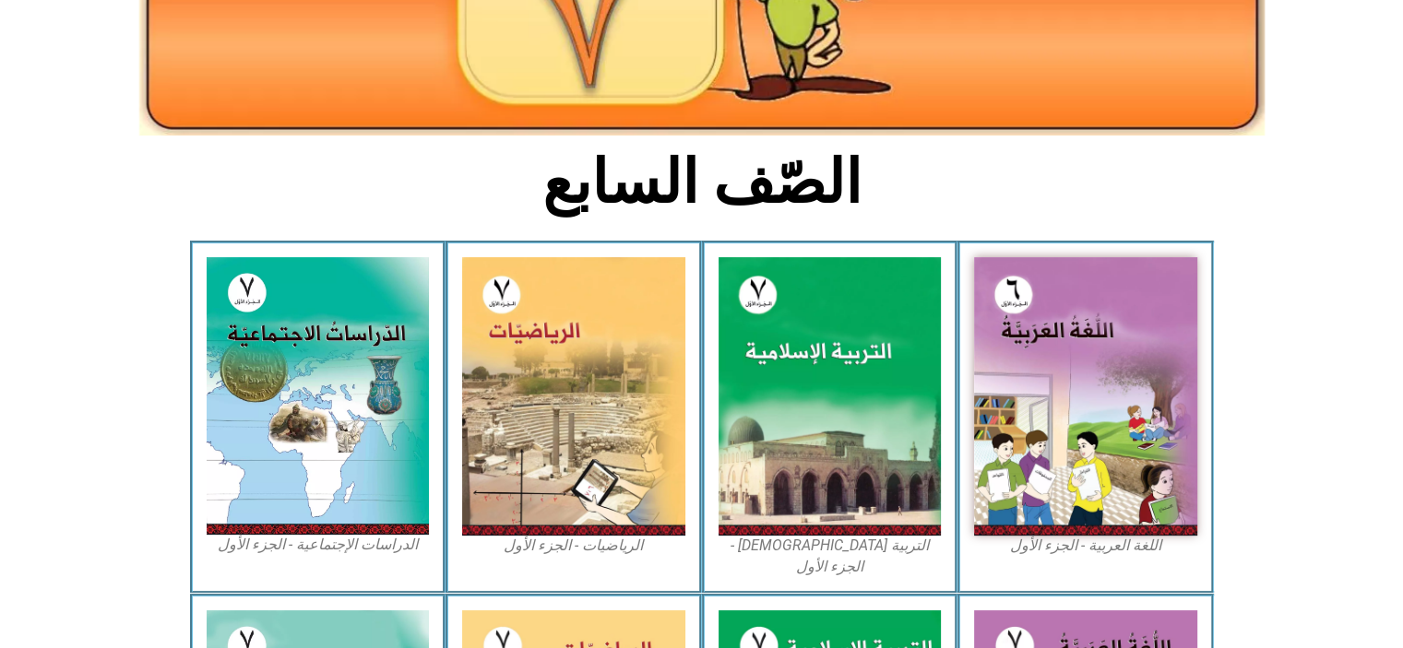
click at [254, 547] on figcaption "الدراسات الإجتماعية - الجزء الأول​" at bounding box center [318, 545] width 223 height 20
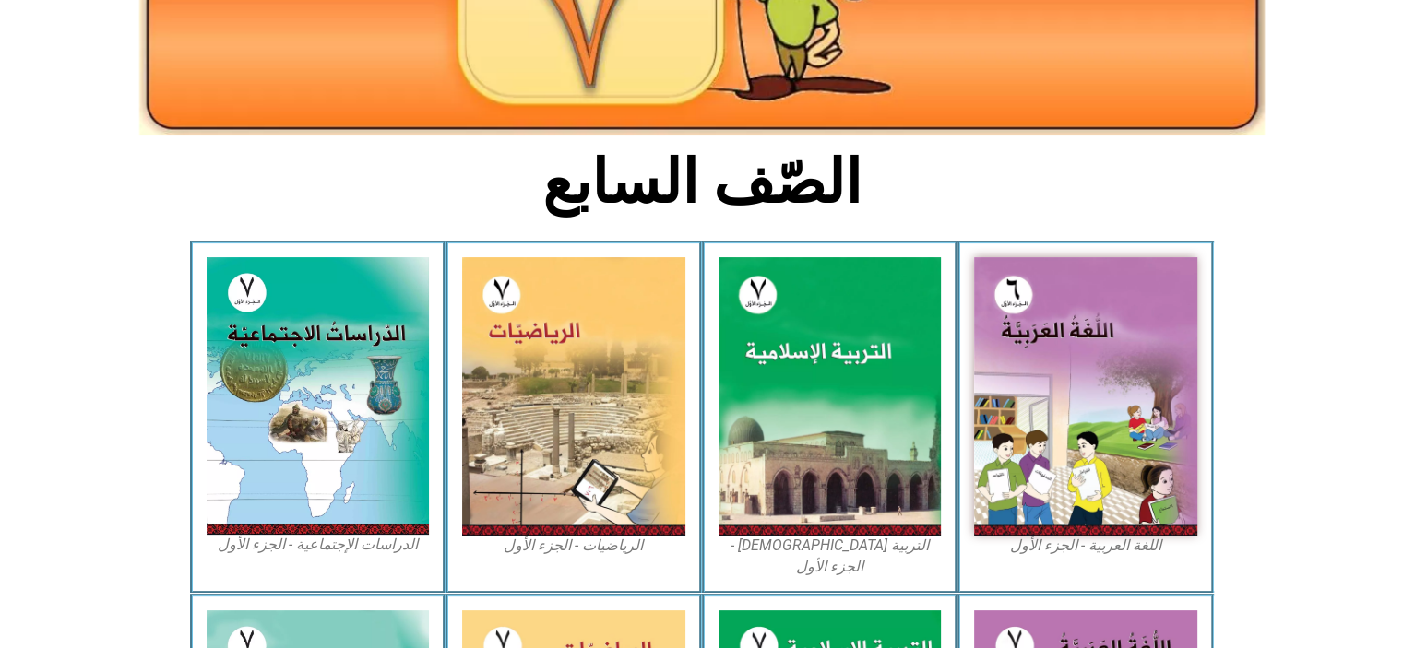
click at [254, 547] on figcaption "الدراسات الإجتماعية - الجزء الأول​" at bounding box center [318, 545] width 223 height 20
click at [319, 549] on figcaption "الدراسات الإجتماعية - الجزء الأول​" at bounding box center [318, 545] width 223 height 20
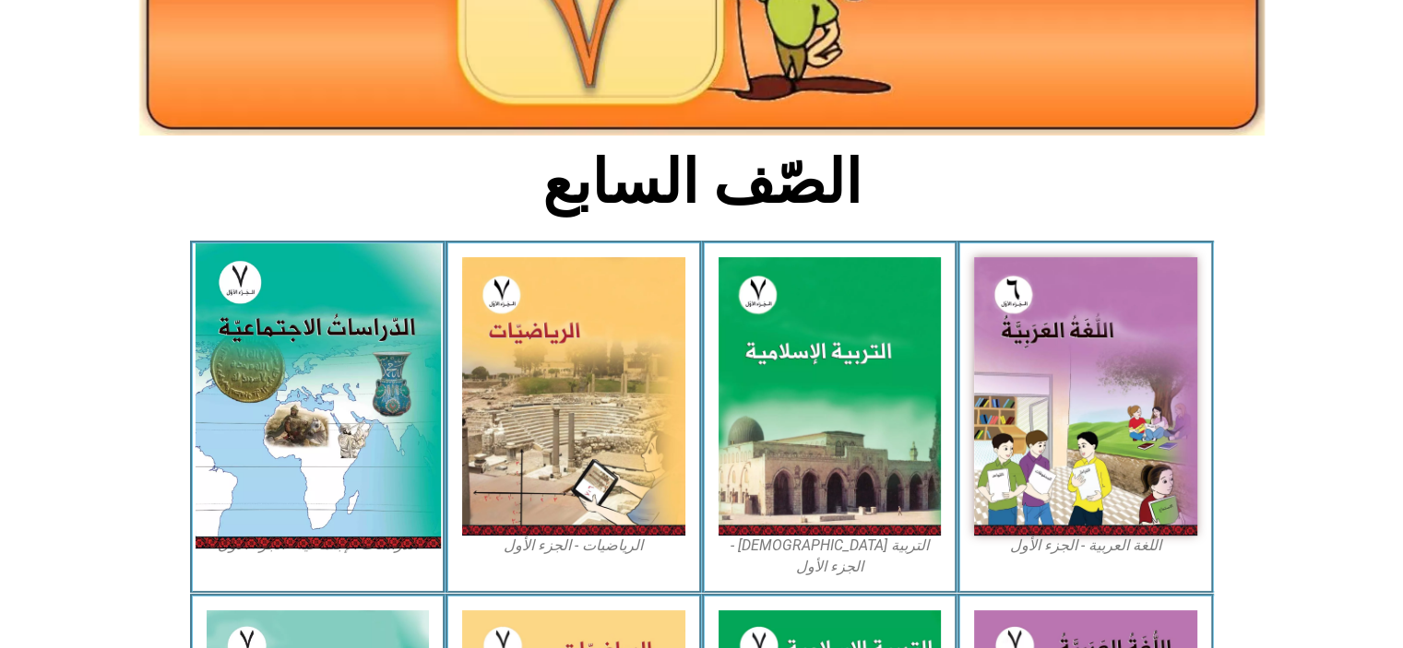
click at [277, 419] on img at bounding box center [317, 395] width 245 height 305
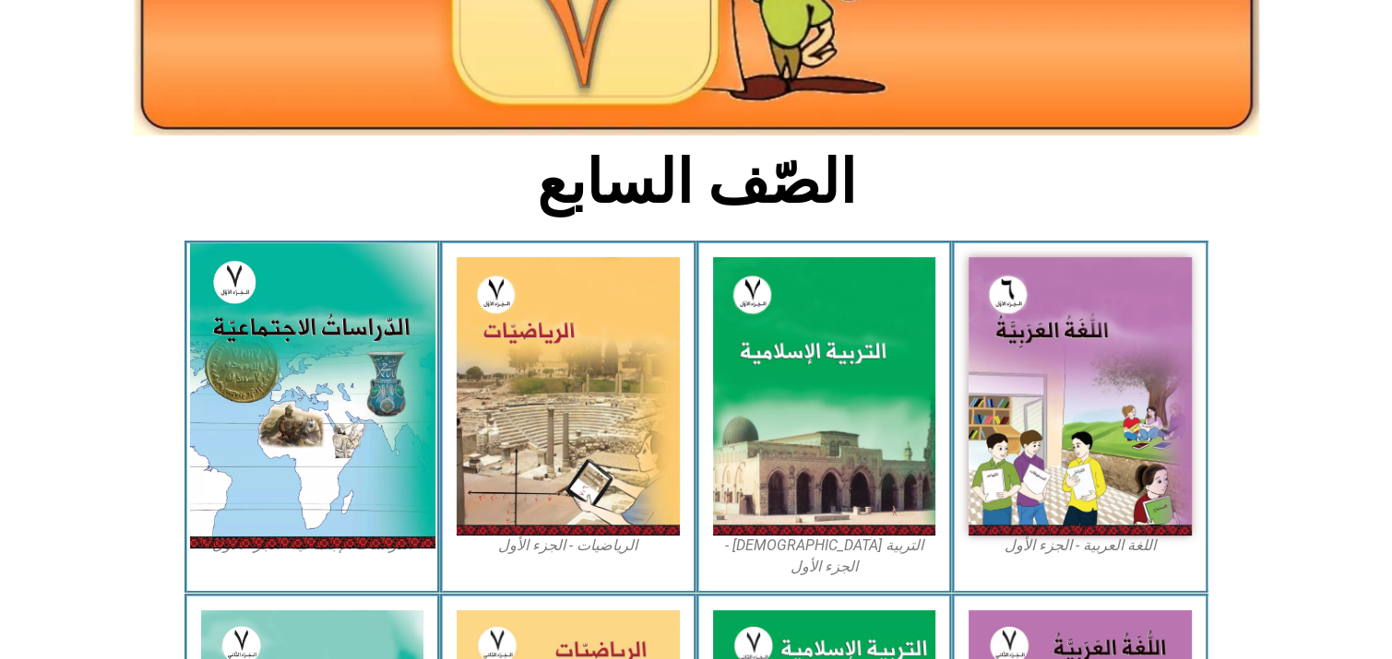
click at [386, 346] on img at bounding box center [311, 395] width 245 height 305
